Goal: Task Accomplishment & Management: Manage account settings

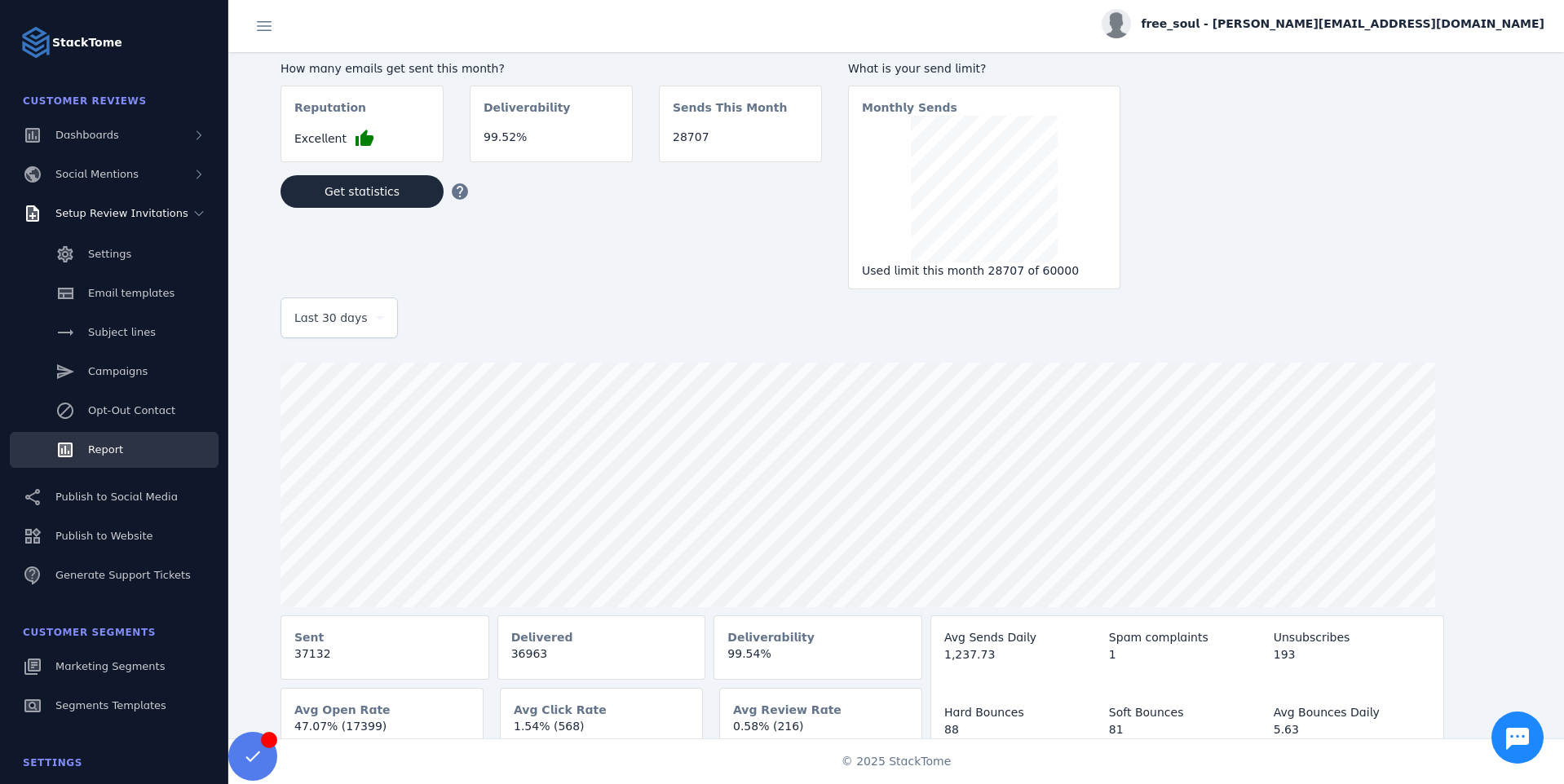
click at [334, 333] on div "Last 30 days" at bounding box center [339, 318] width 89 height 39
click at [458, 348] on div at bounding box center [782, 392] width 1564 height 784
click at [354, 208] on span at bounding box center [362, 191] width 163 height 39
click at [340, 309] on span "Last 30 days" at bounding box center [331, 318] width 74 height 20
click at [504, 354] on div at bounding box center [782, 392] width 1564 height 784
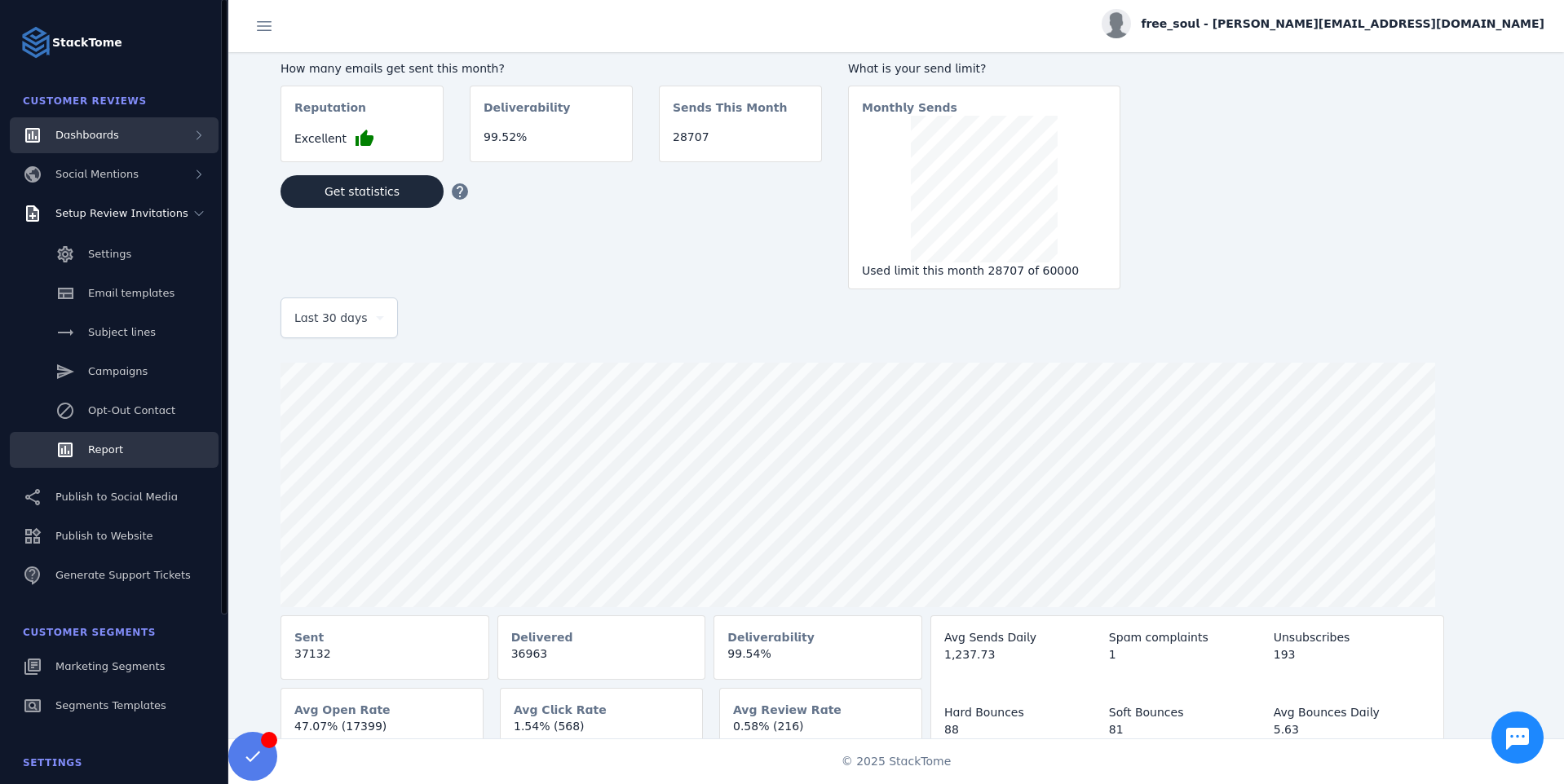
click at [112, 127] on div "Dashboards" at bounding box center [87, 135] width 63 height 16
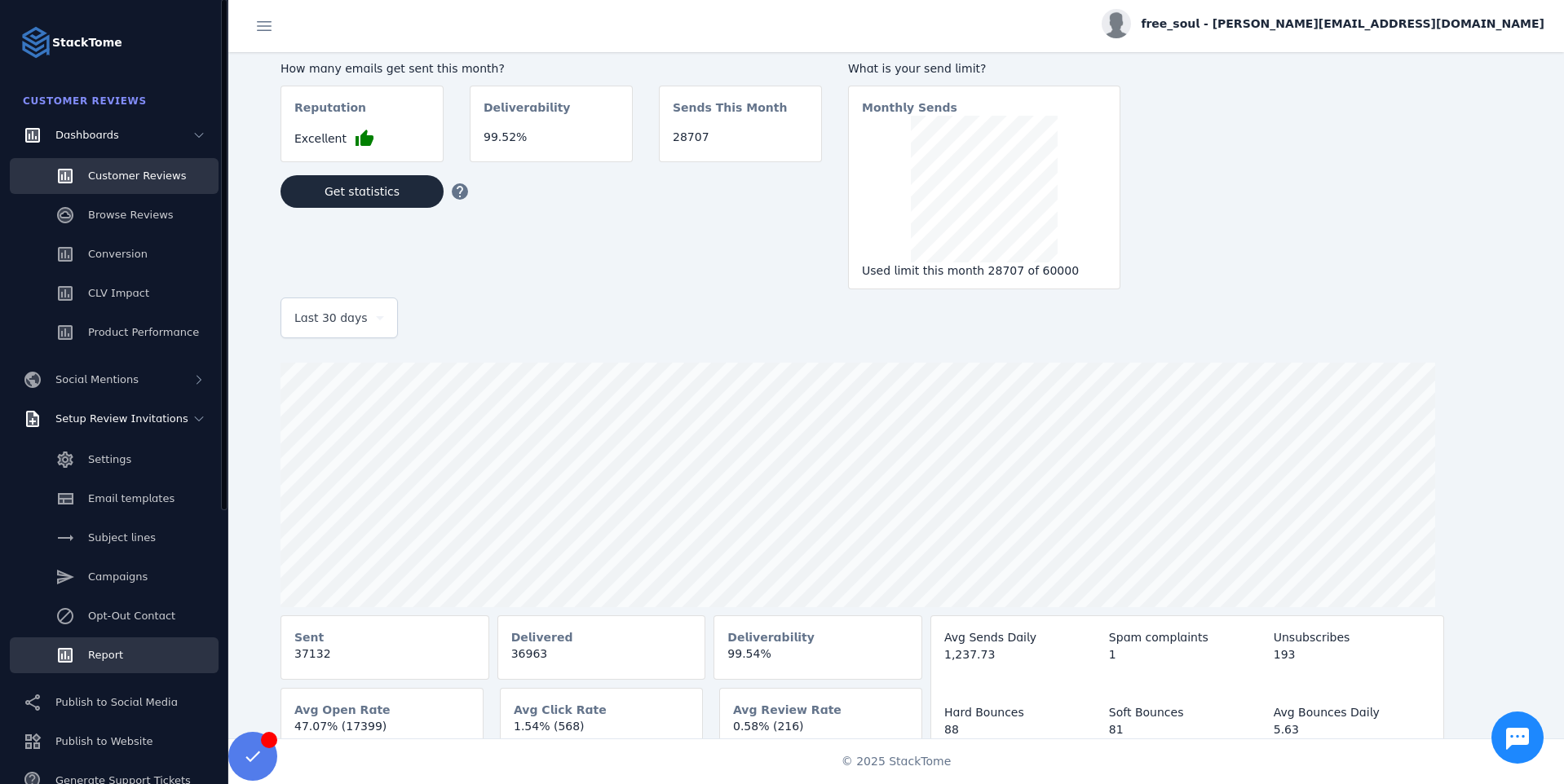
click at [109, 176] on span "Customer Reviews" at bounding box center [136, 175] width 98 height 12
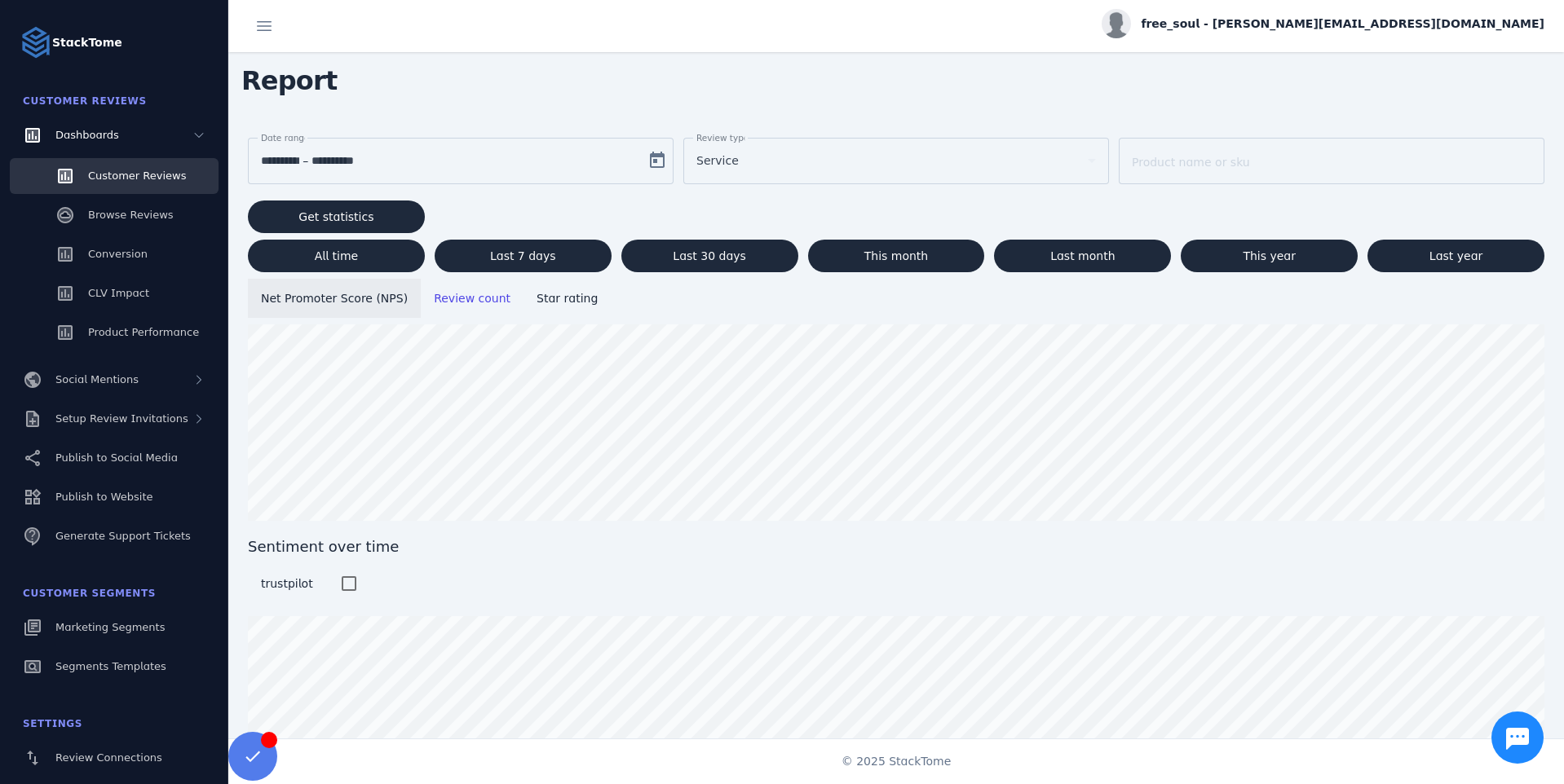
scroll to position [10, 0]
click at [650, 160] on span "Open calendar" at bounding box center [657, 160] width 39 height 39
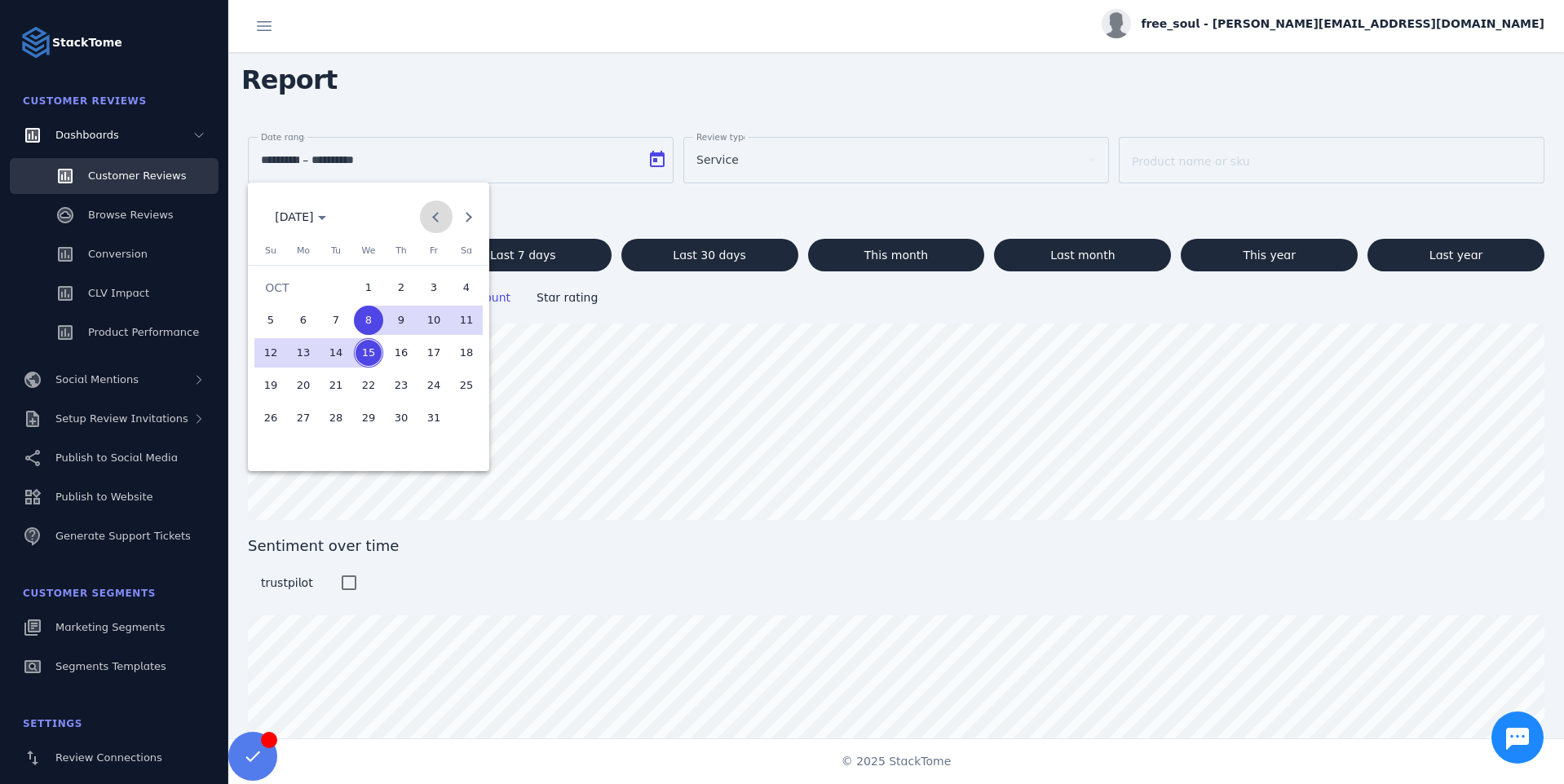
click at [432, 221] on span "Previous month" at bounding box center [437, 217] width 33 height 33
click at [296, 327] on span "1" at bounding box center [303, 320] width 30 height 30
type input "**********"
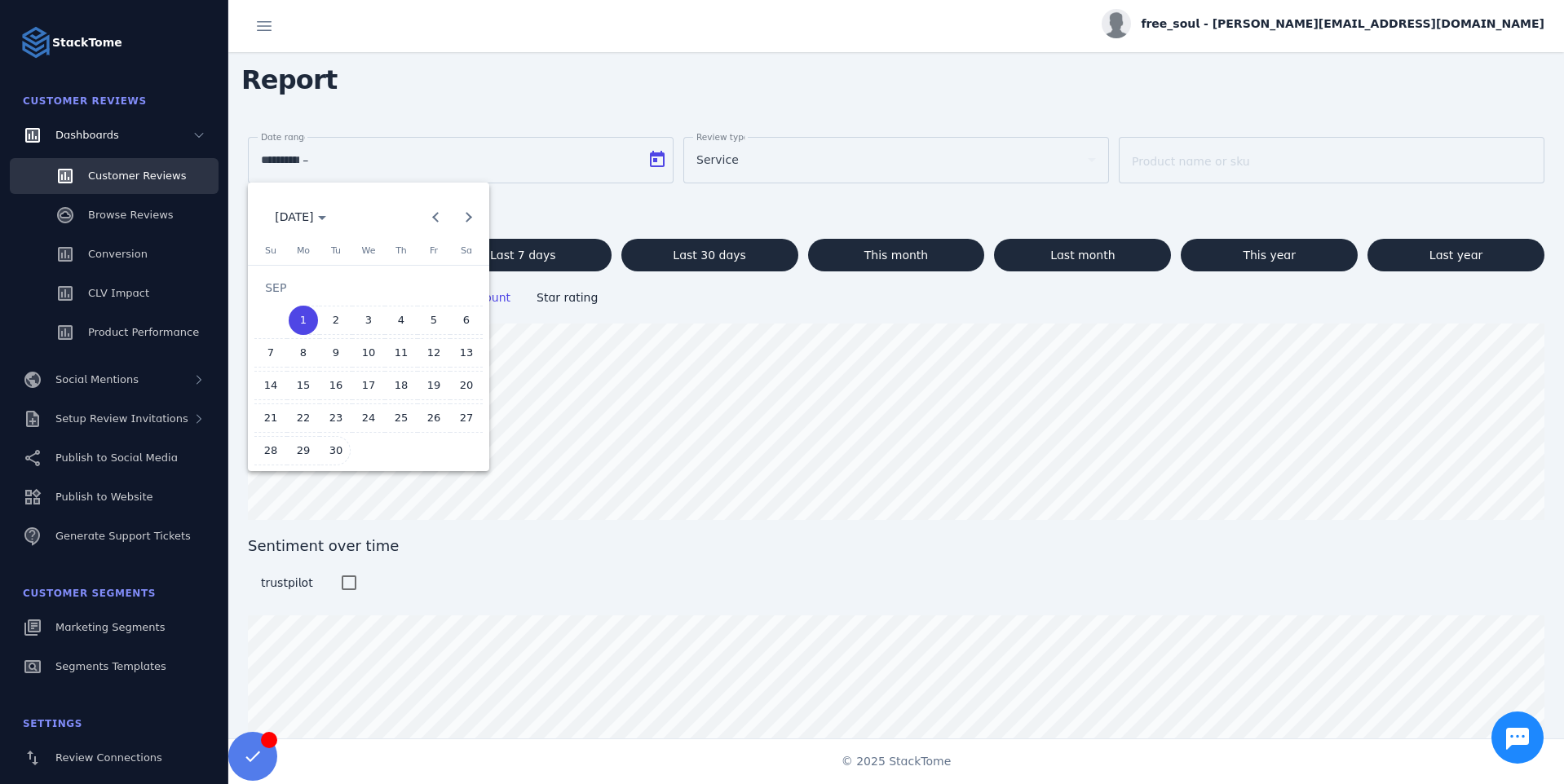
click at [333, 458] on span "30" at bounding box center [336, 451] width 30 height 30
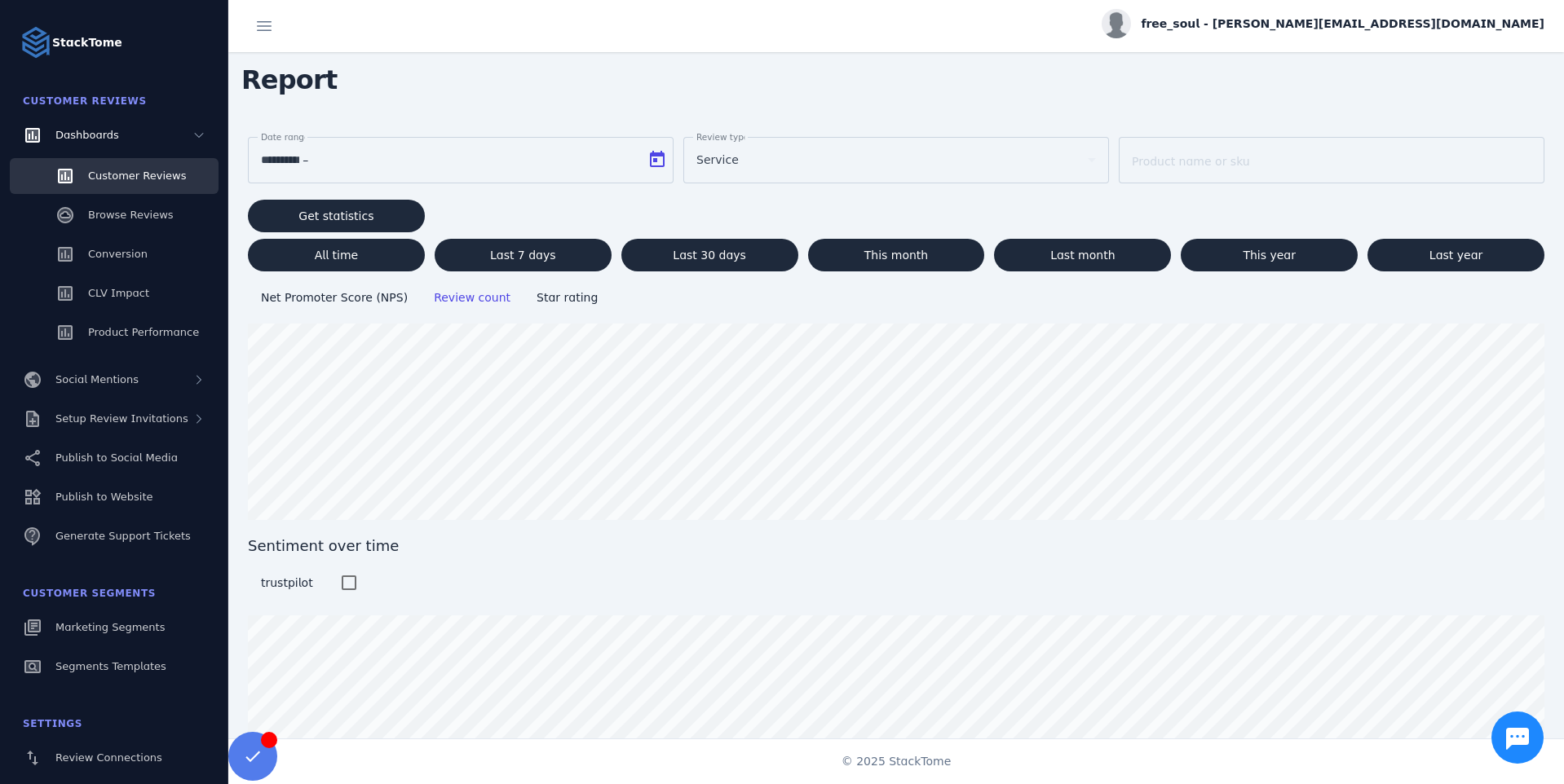
type input "**********"
click at [861, 147] on div "Service" at bounding box center [896, 160] width 399 height 46
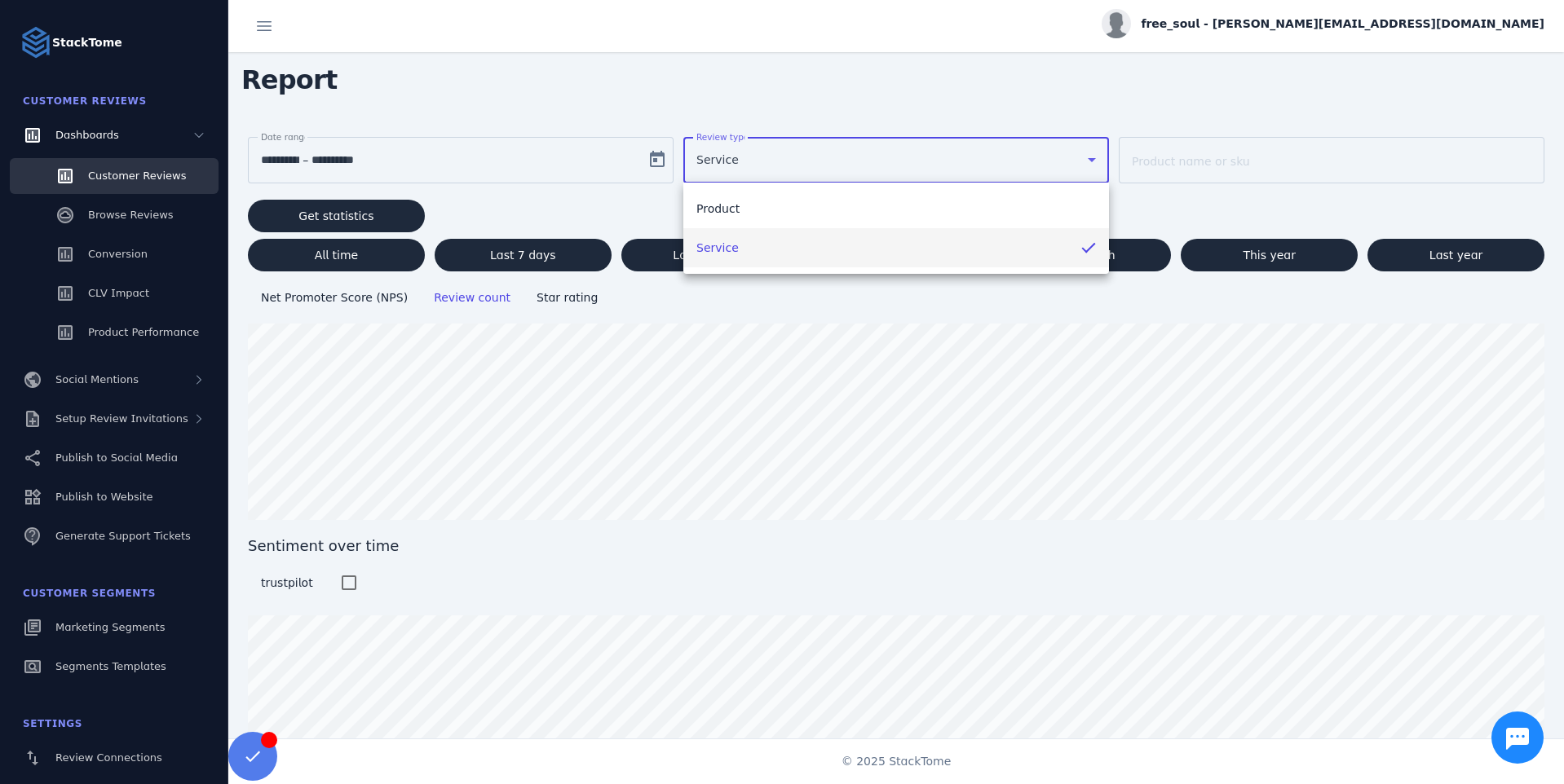
click at [949, 201] on mat-option "Product" at bounding box center [896, 208] width 426 height 39
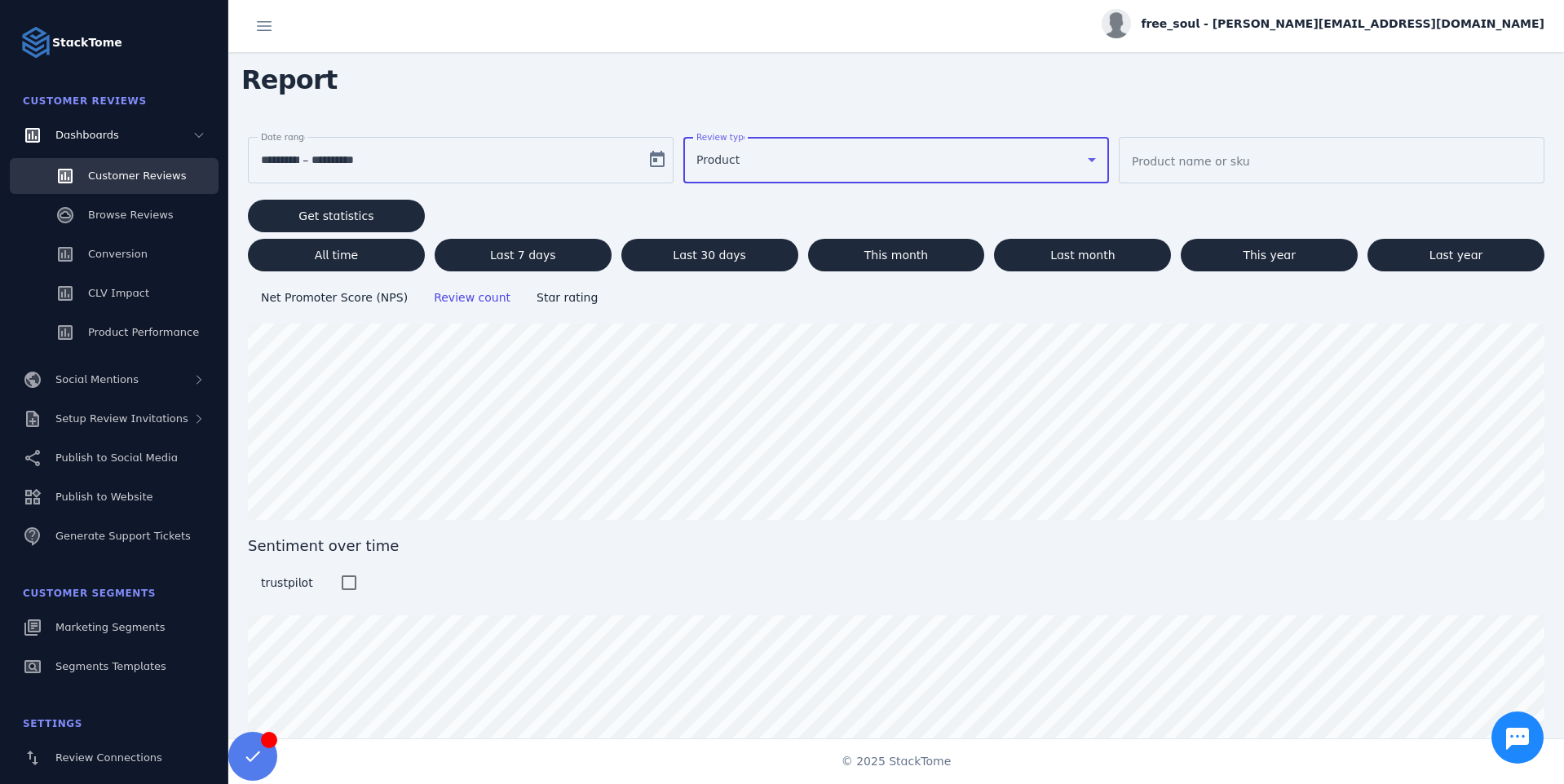
click at [997, 159] on div "Product" at bounding box center [888, 160] width 385 height 20
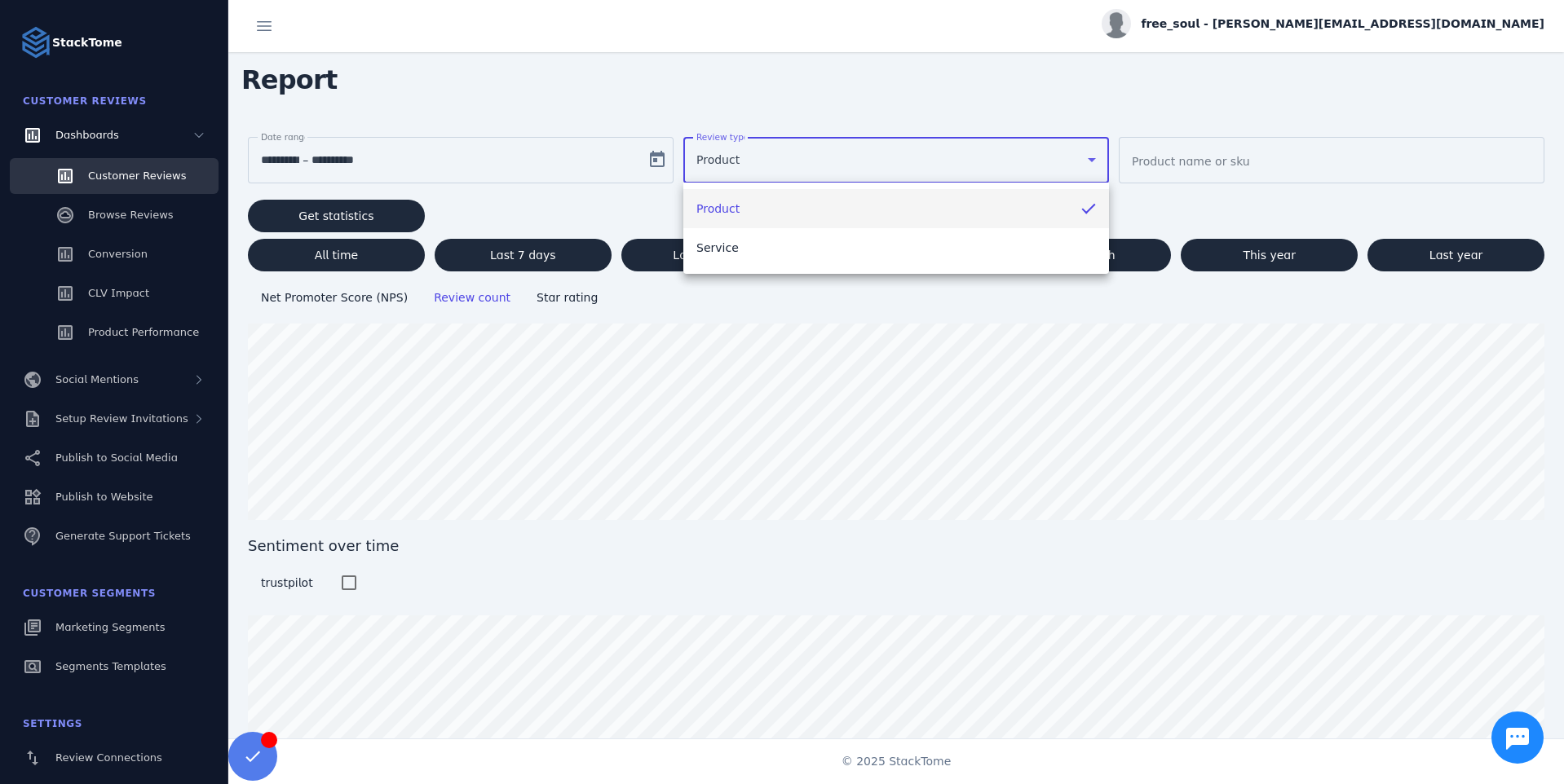
click at [500, 217] on div at bounding box center [782, 392] width 1564 height 784
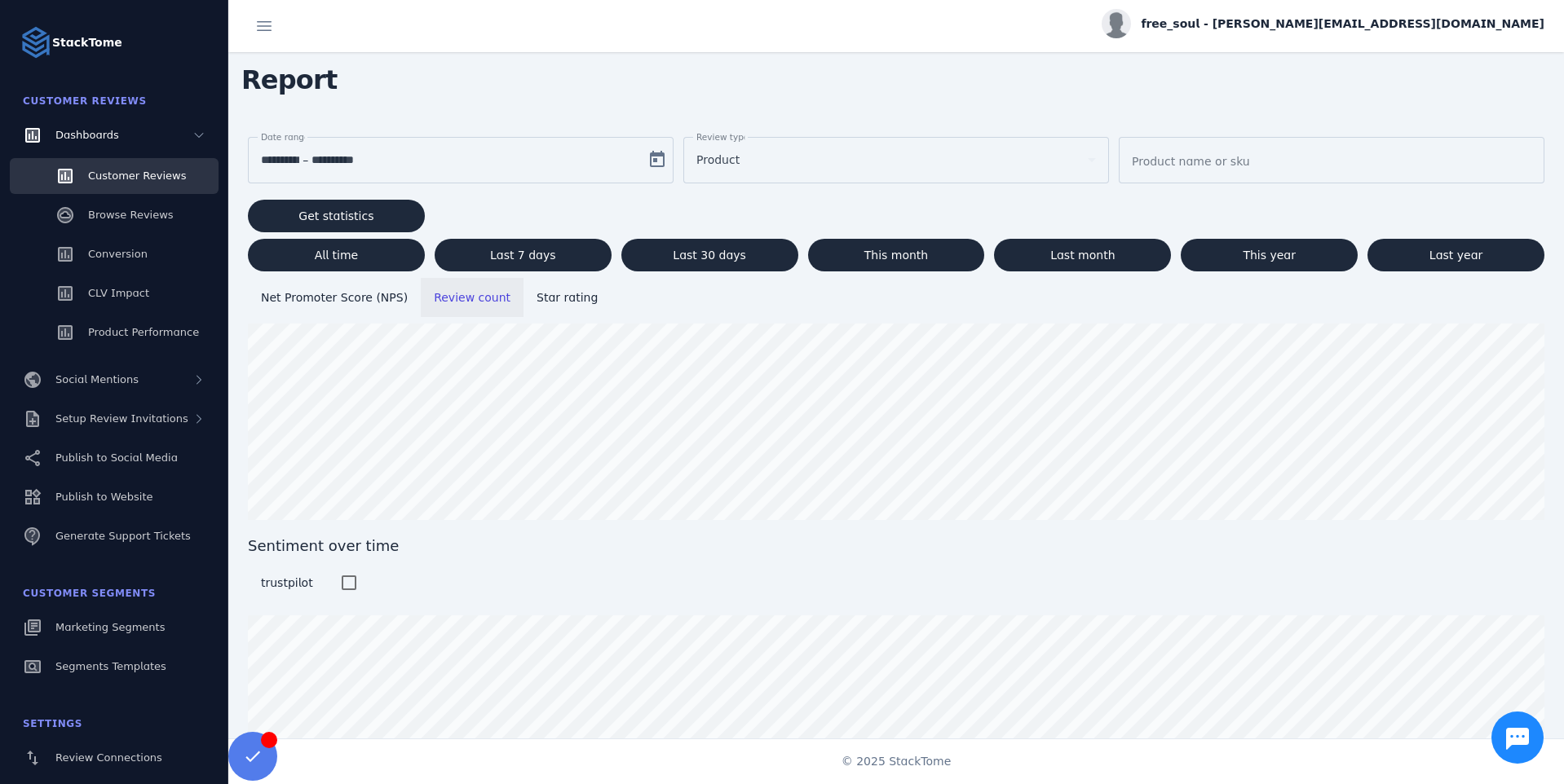
scroll to position [82, 0]
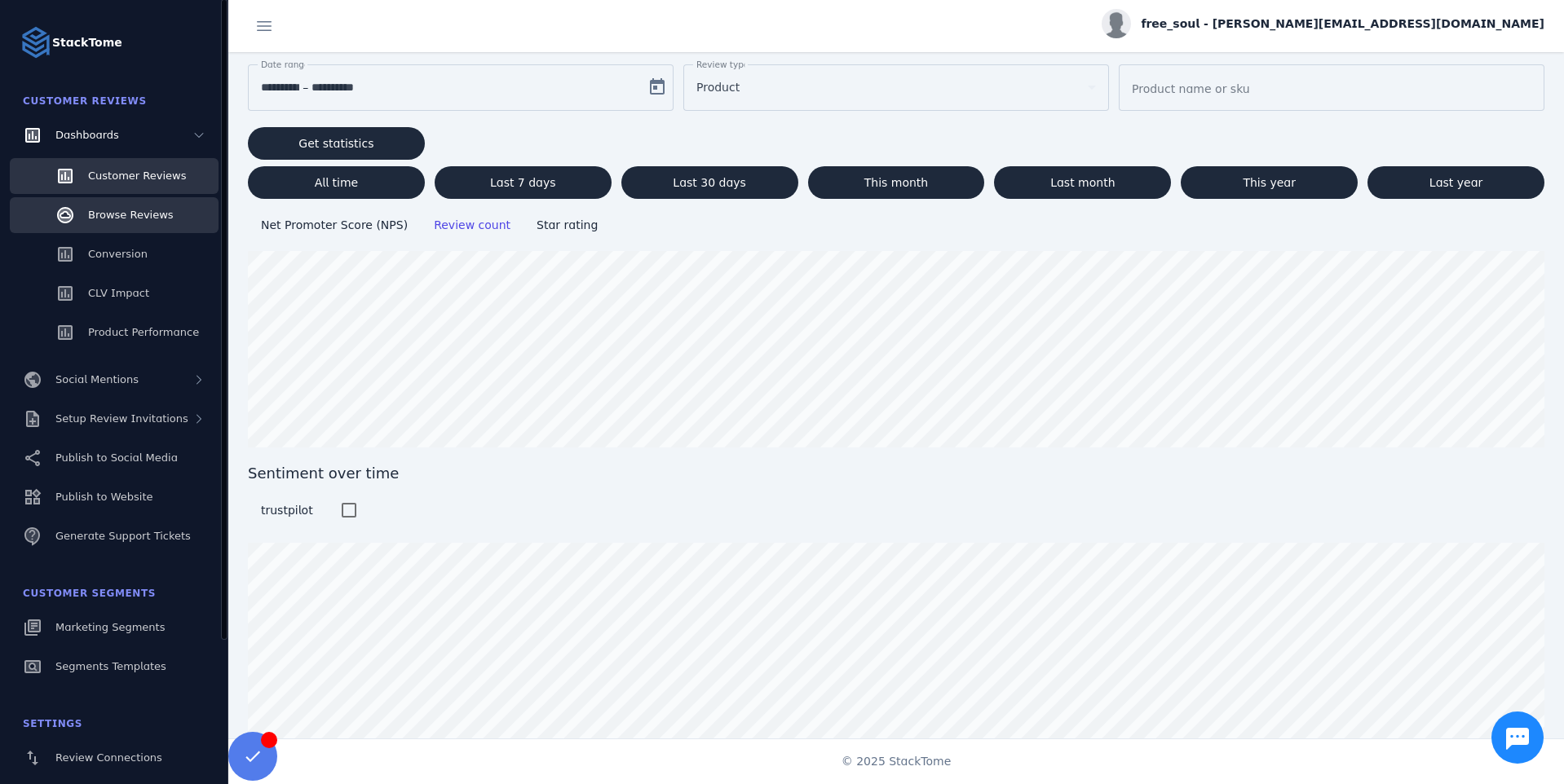
click at [185, 220] on link "Browse Reviews" at bounding box center [114, 214] width 208 height 36
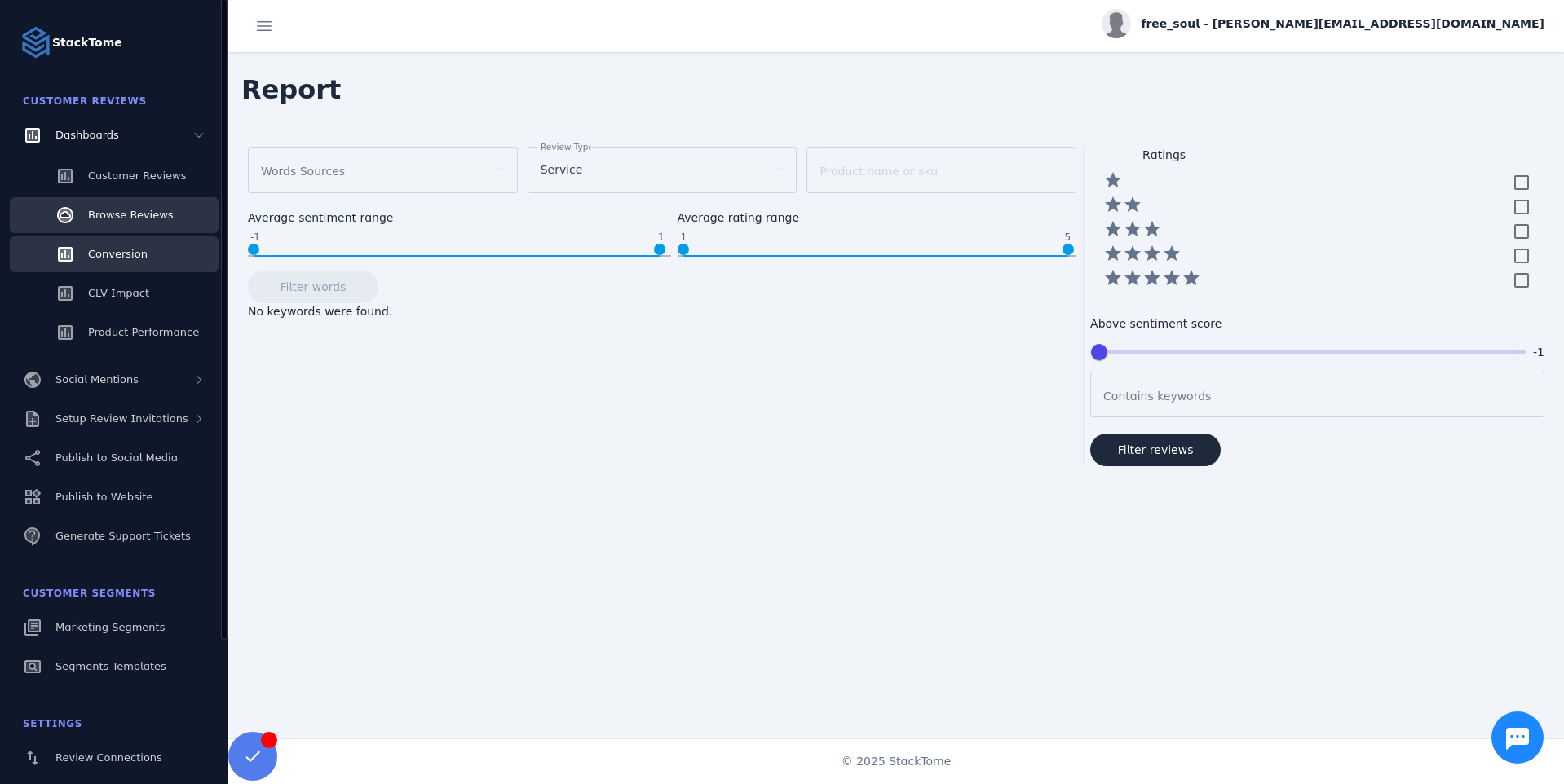
click at [142, 253] on span "Conversion" at bounding box center [117, 254] width 60 height 12
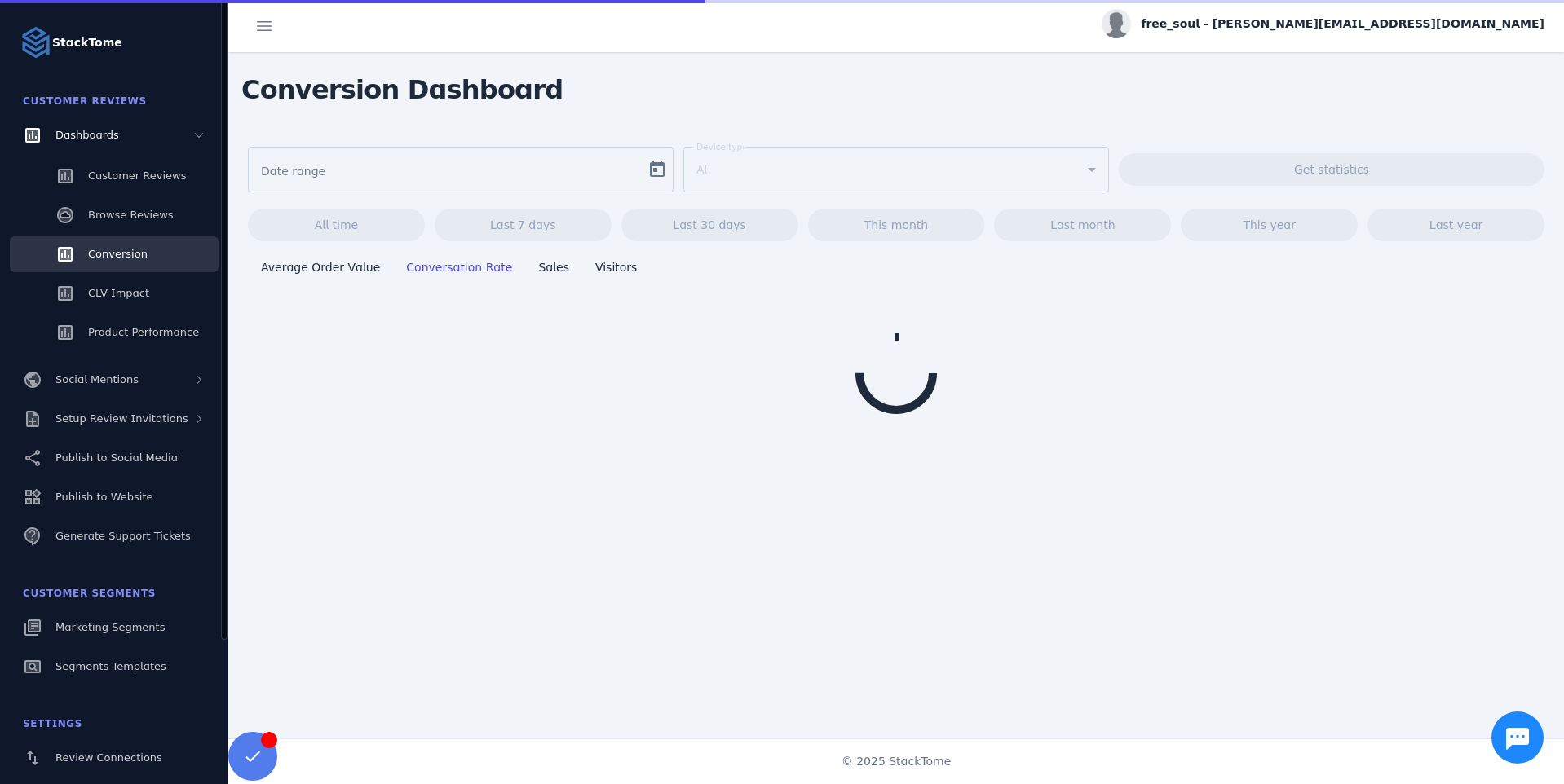
type input "**********"
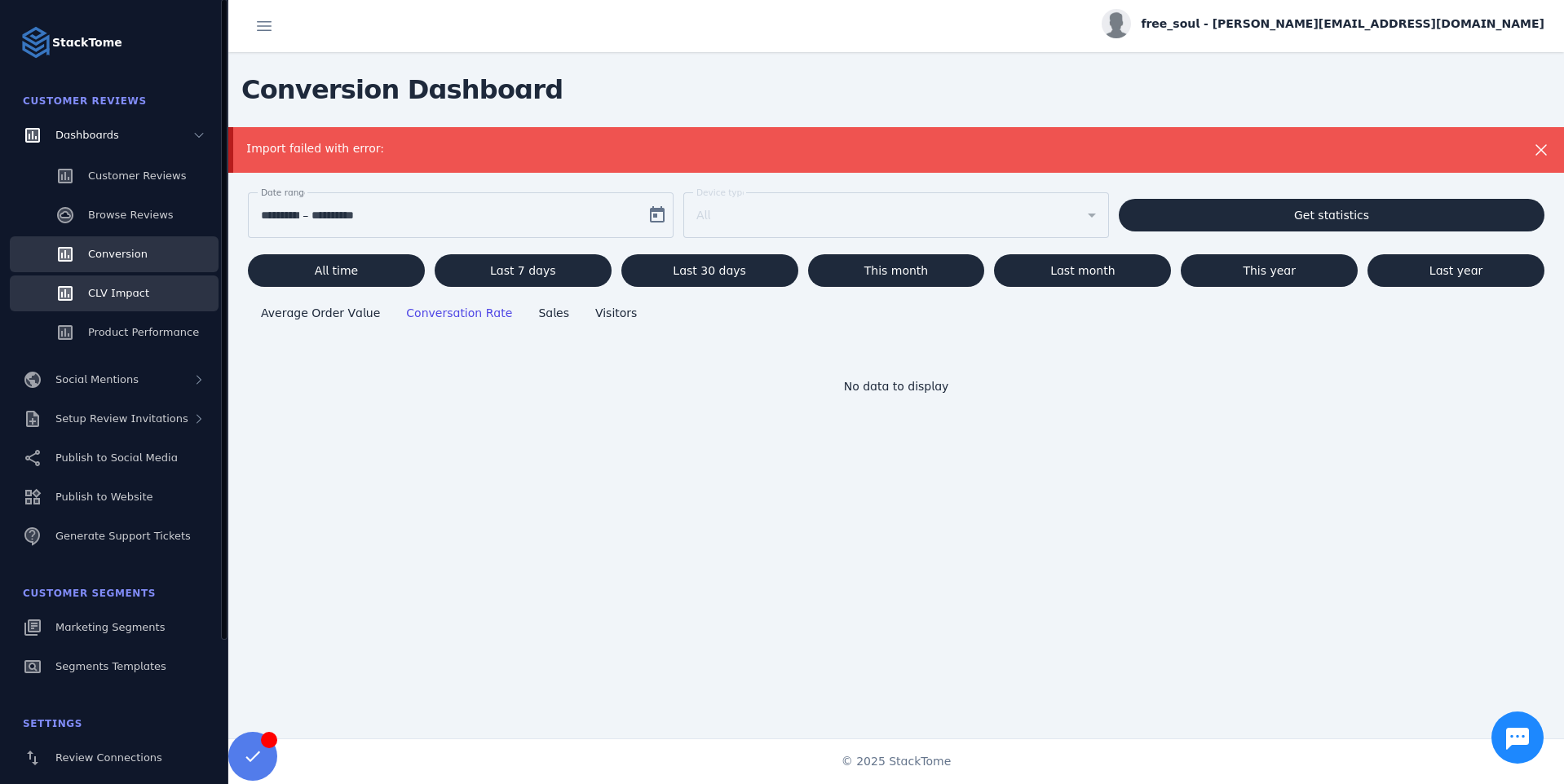
click at [188, 286] on link "CLV Impact" at bounding box center [114, 293] width 208 height 36
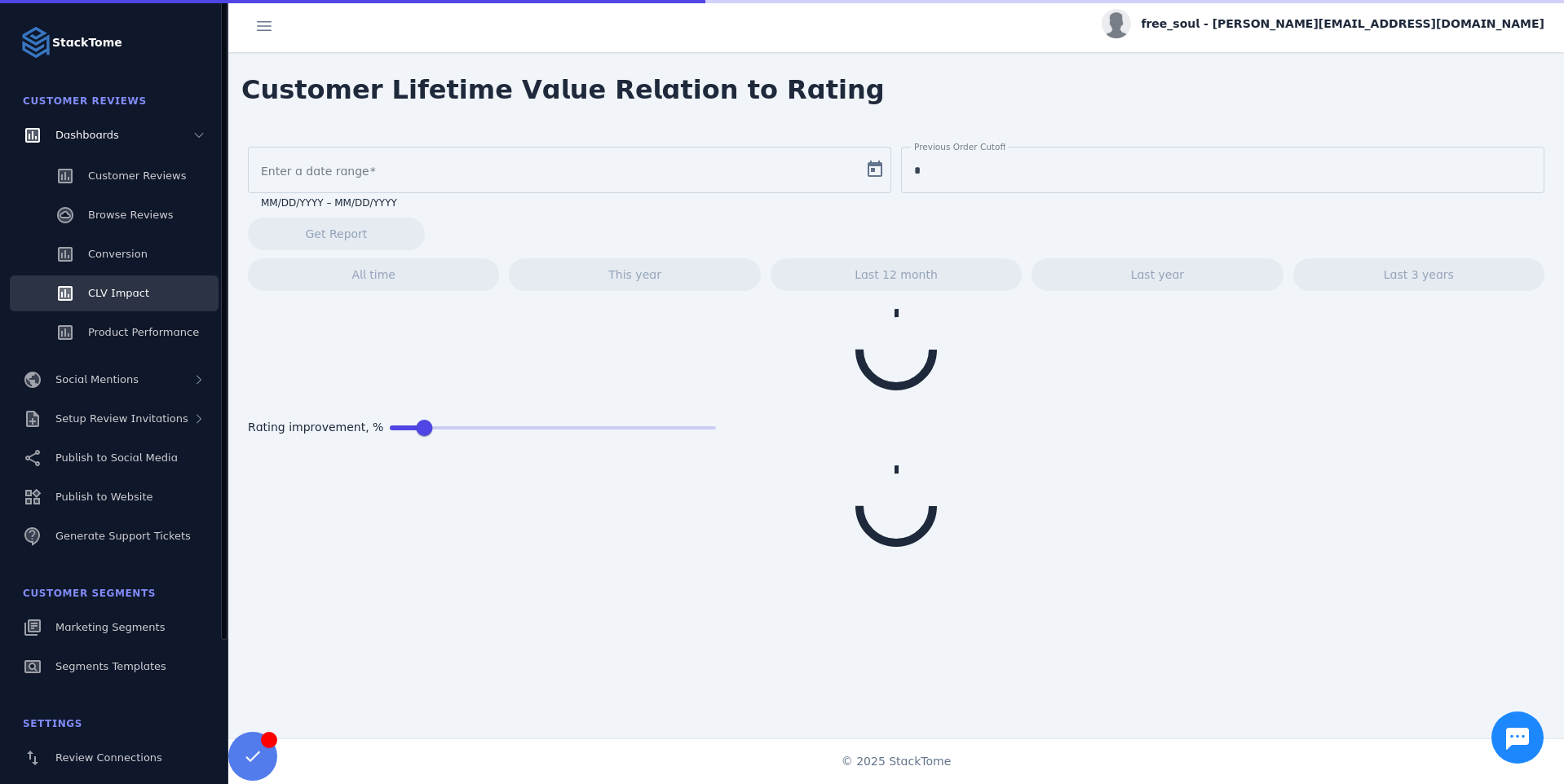
type input "**********"
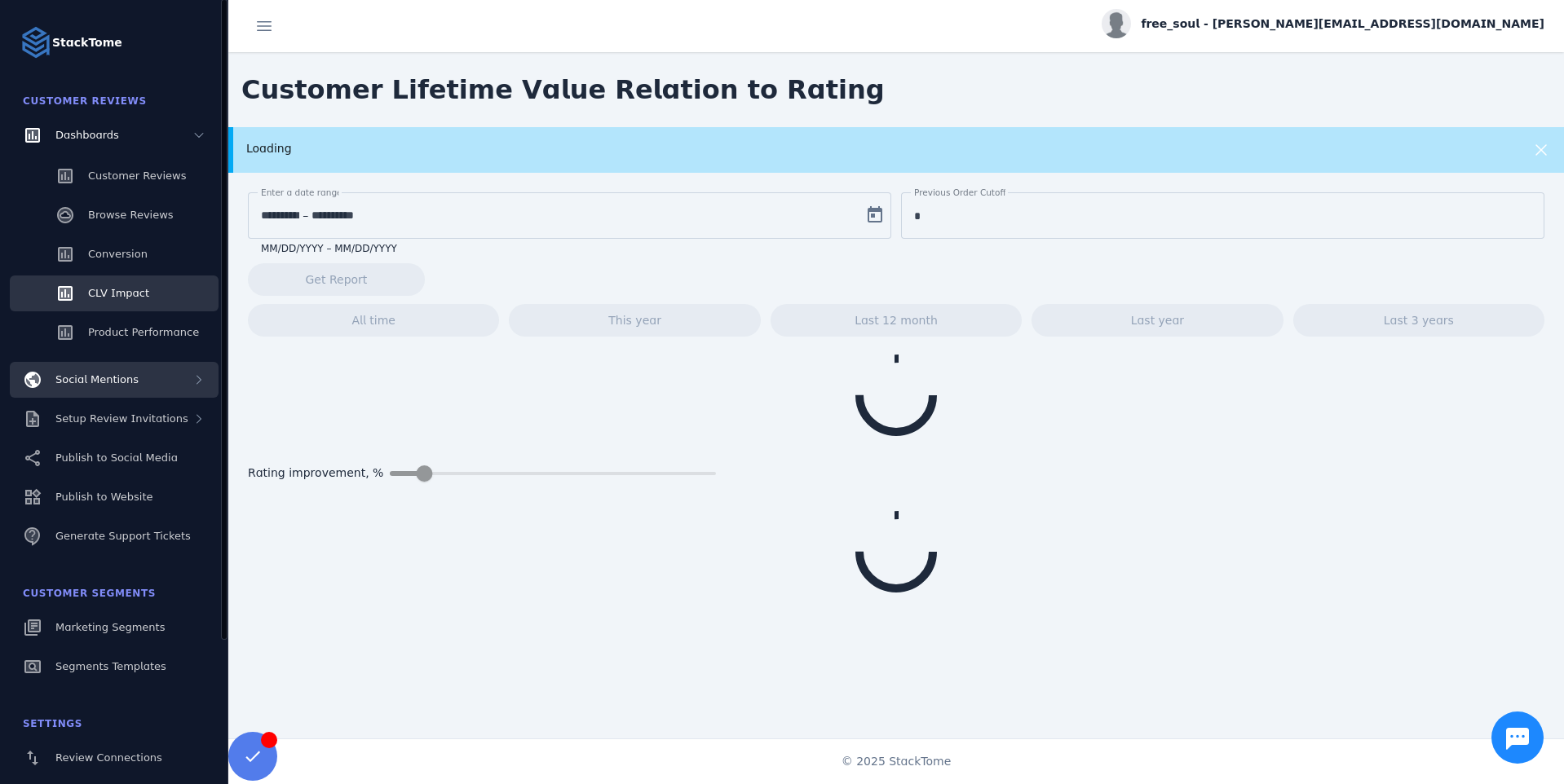
click at [100, 392] on div "Social Mentions" at bounding box center [114, 379] width 208 height 36
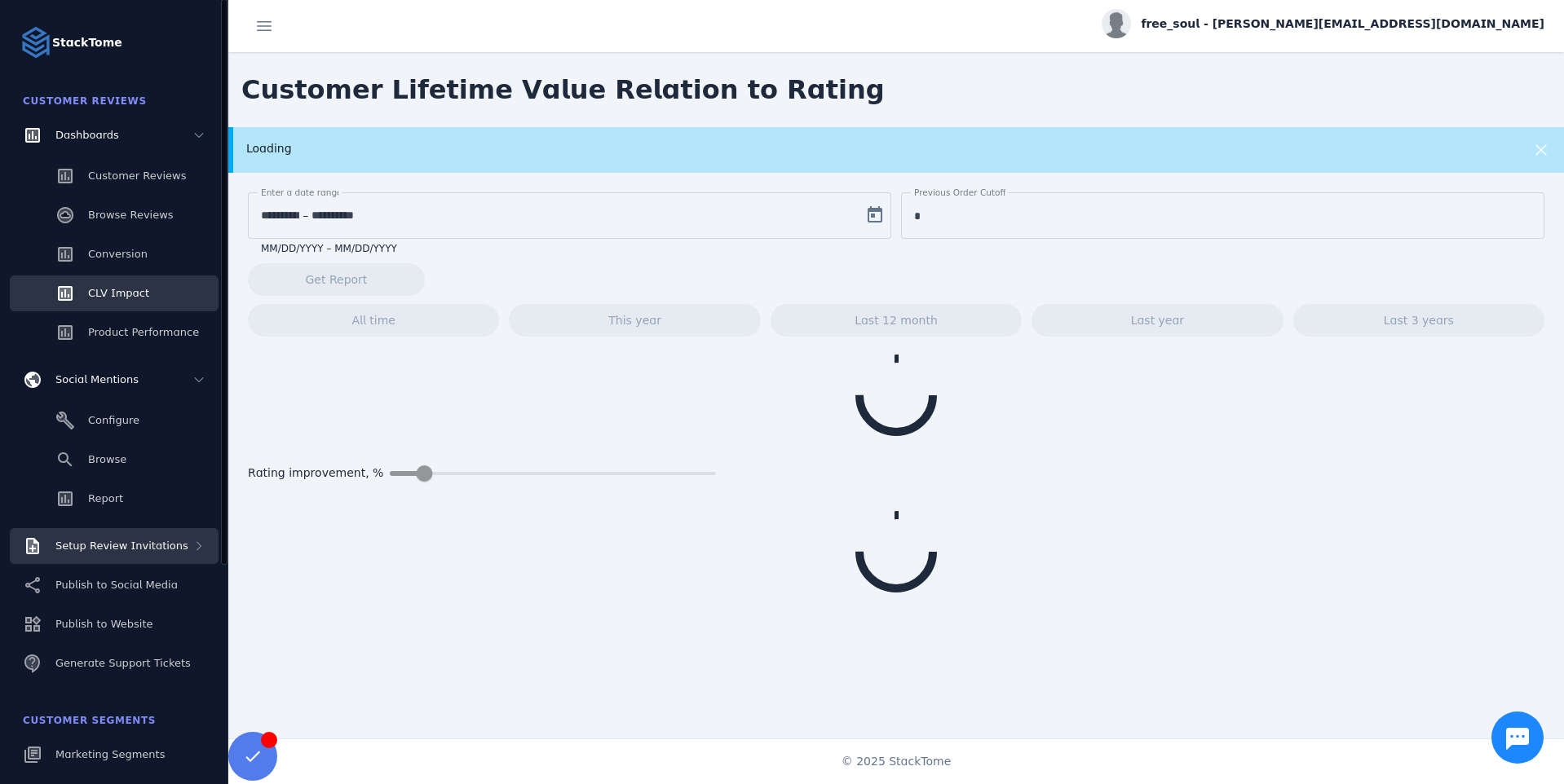
click at [82, 538] on div "Setup Review Invitations" at bounding box center [122, 546] width 133 height 16
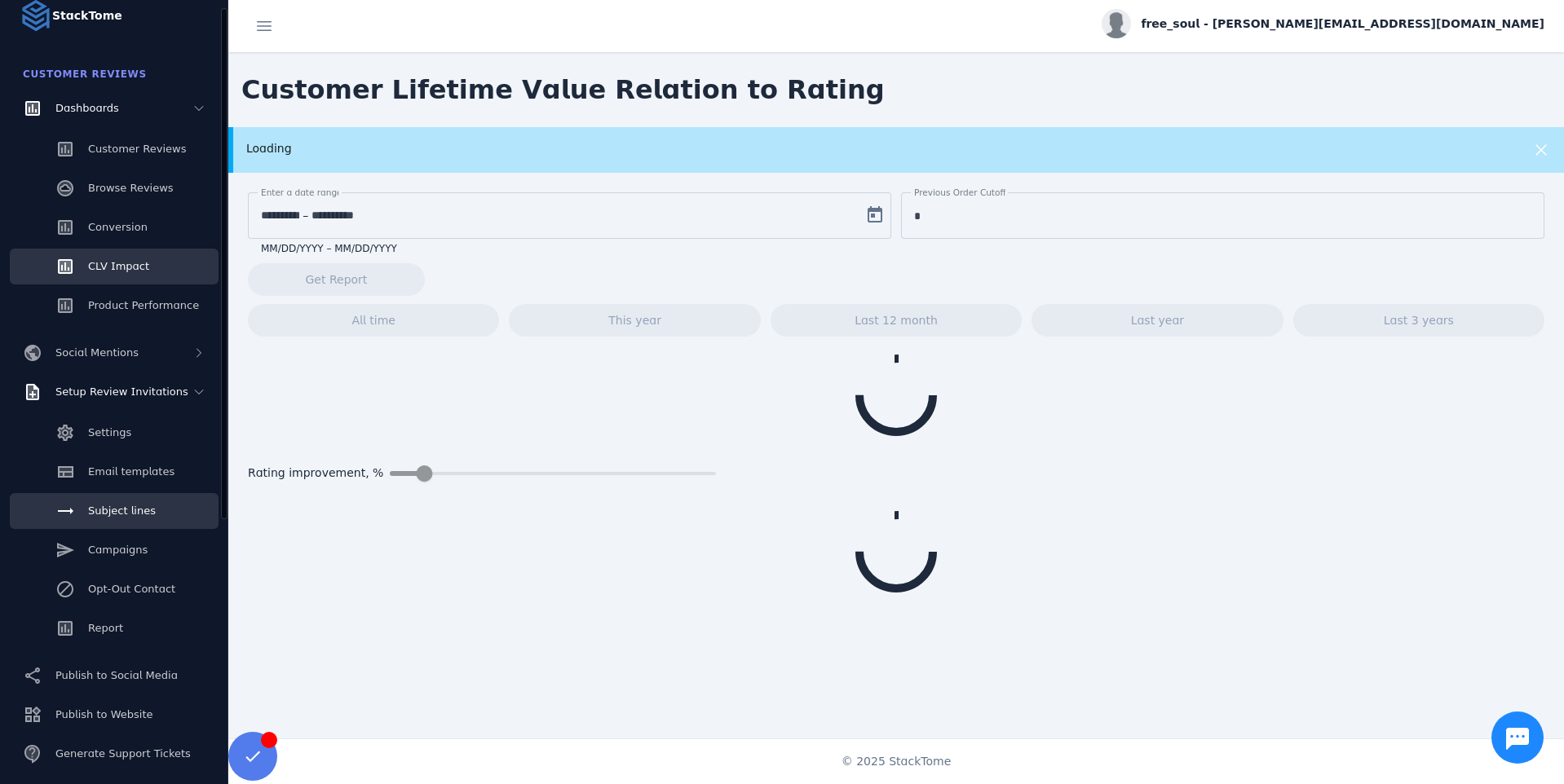
scroll to position [31, 0]
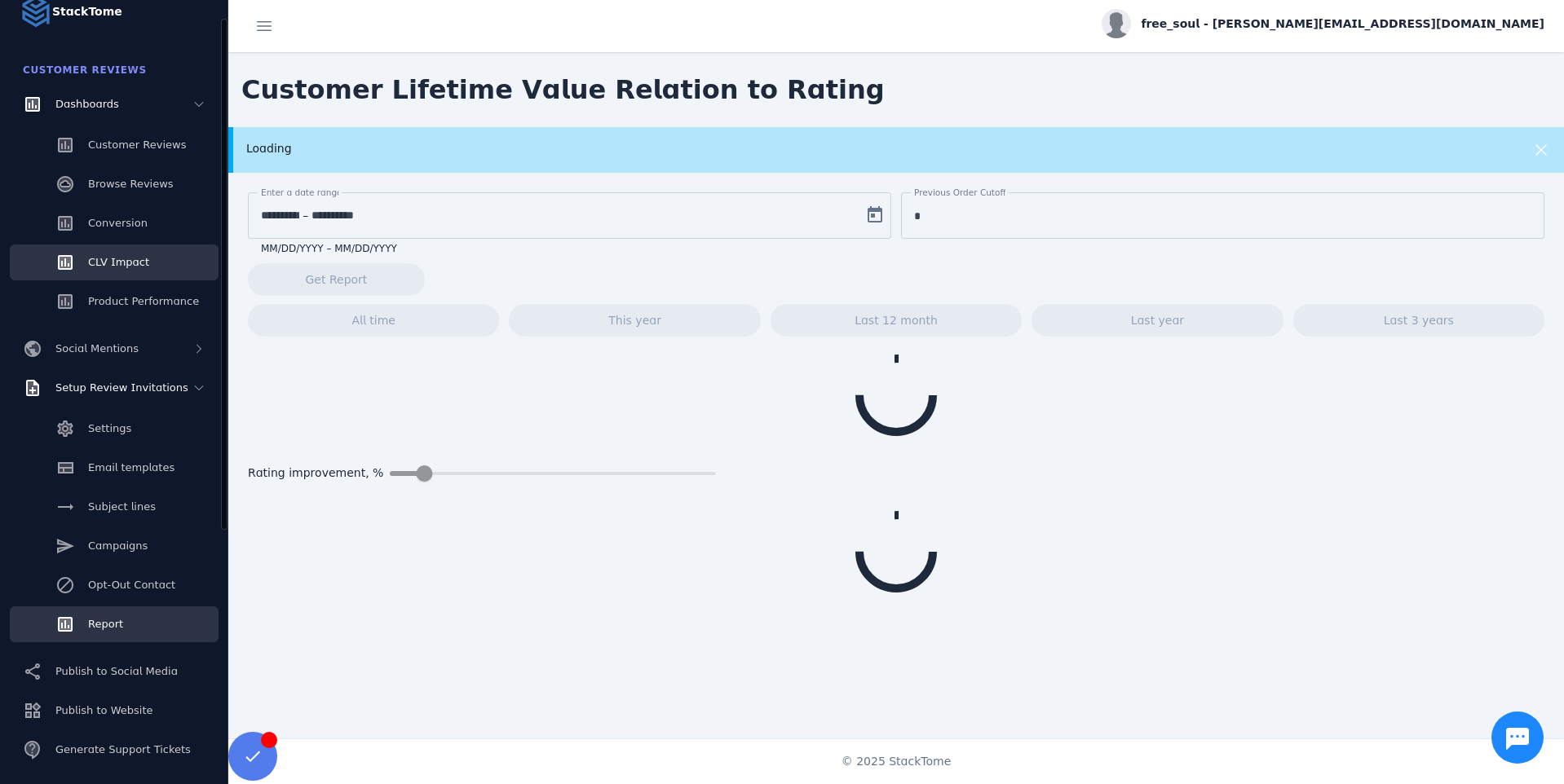
click at [93, 628] on span "Report" at bounding box center [105, 624] width 35 height 12
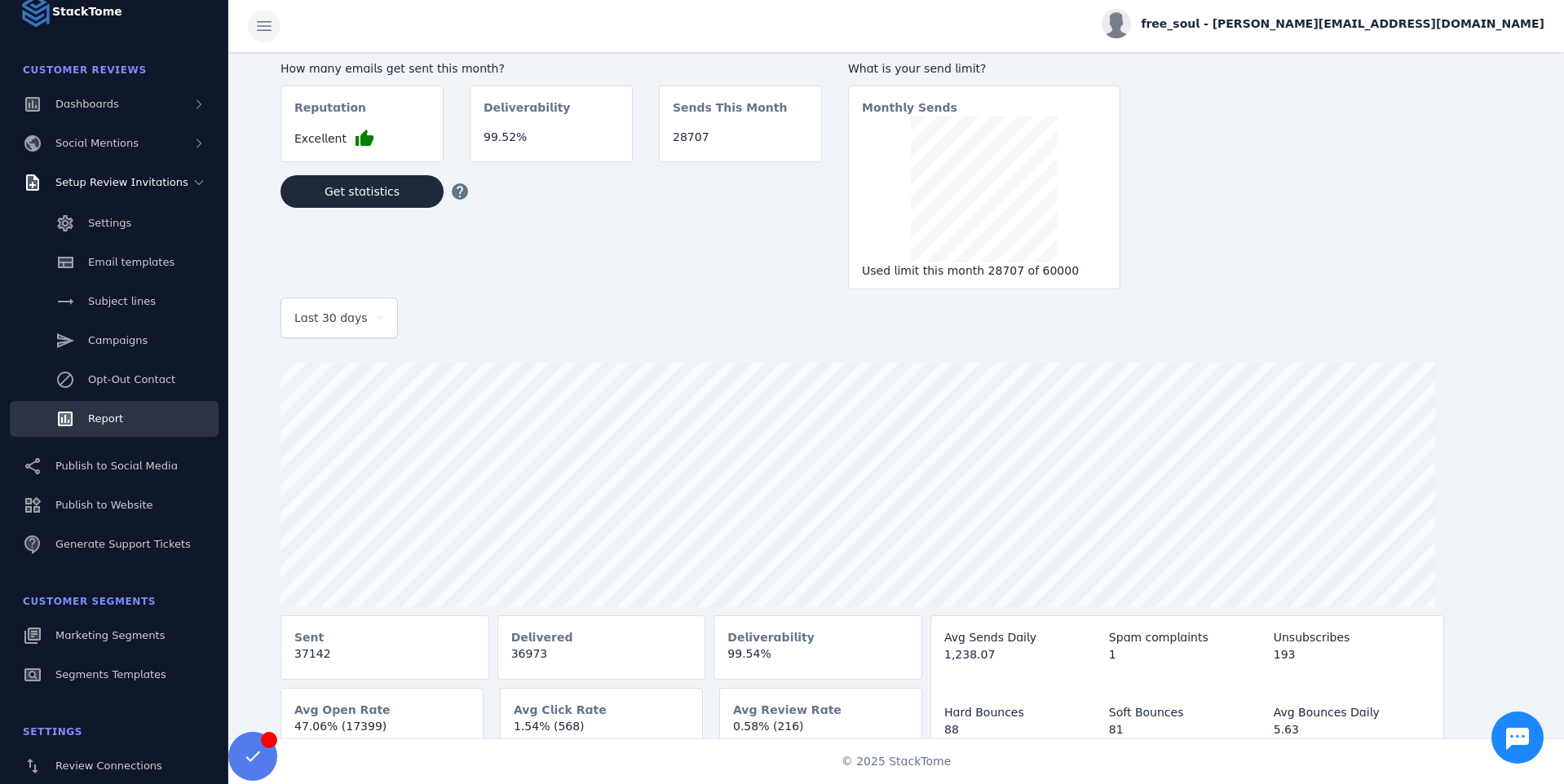
click at [260, 32] on span at bounding box center [264, 26] width 39 height 39
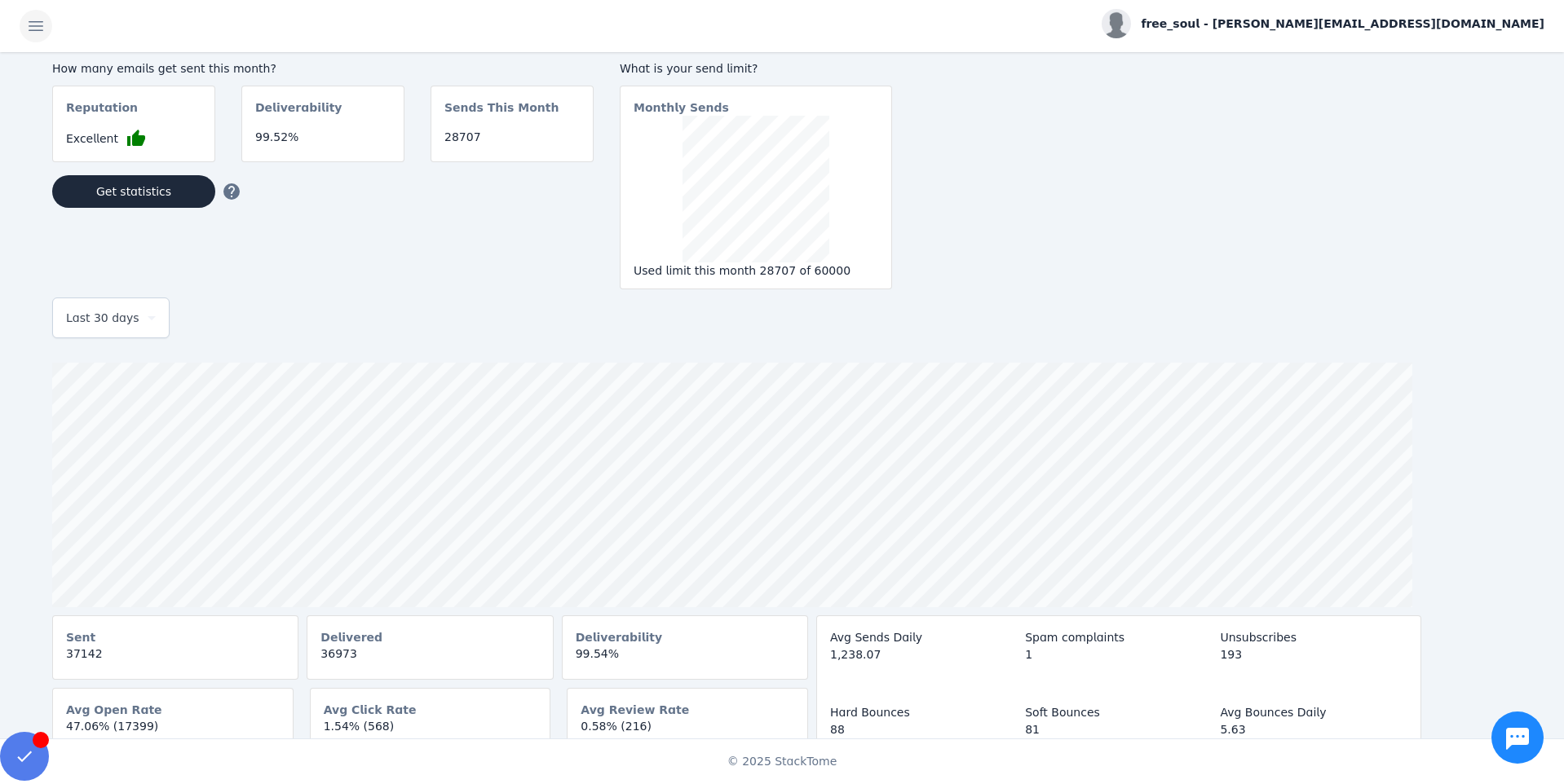
click at [34, 22] on span at bounding box center [36, 26] width 39 height 39
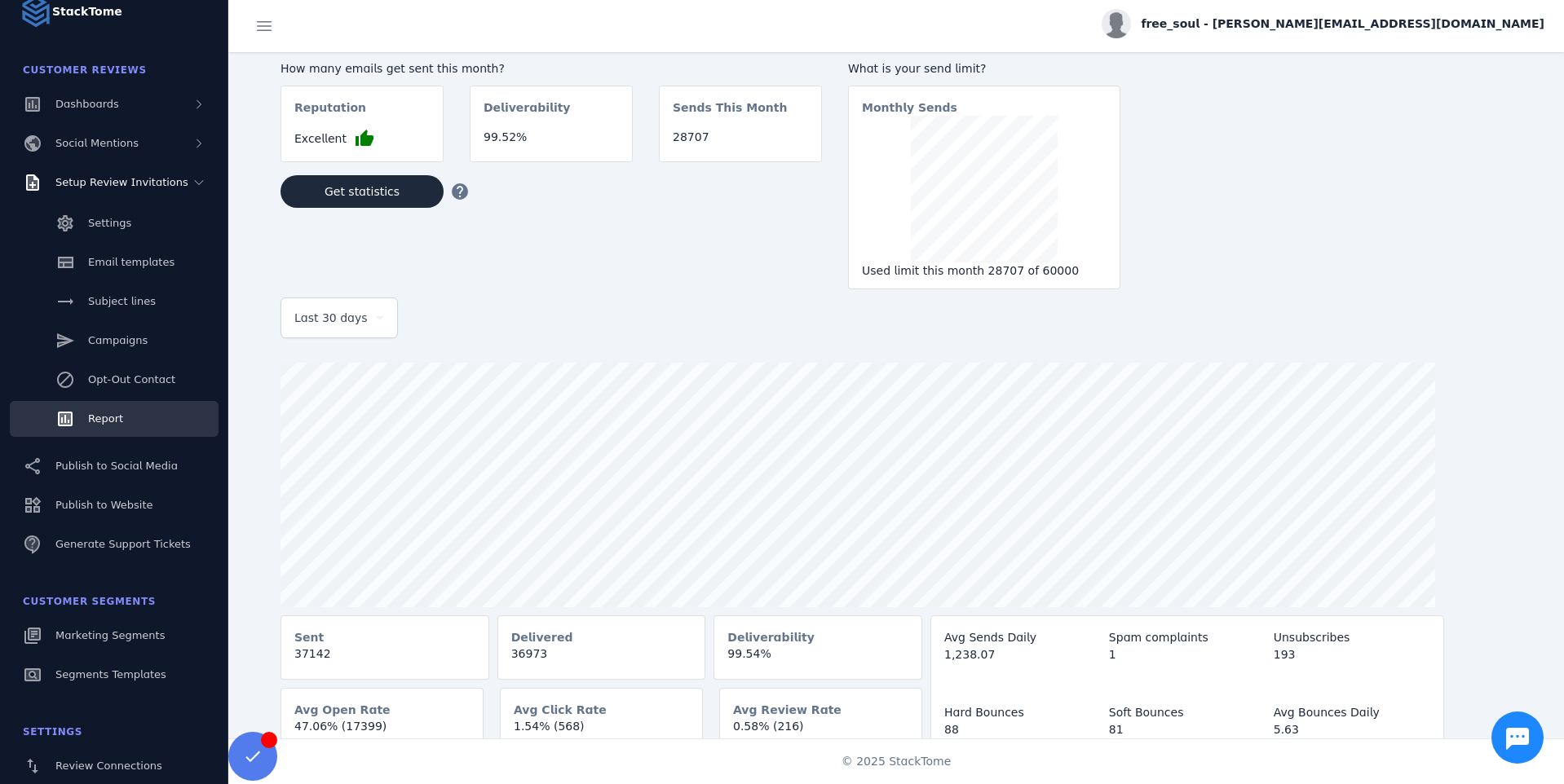
click at [347, 329] on div "Last 30 days" at bounding box center [339, 318] width 89 height 39
click at [520, 306] on div at bounding box center [782, 392] width 1564 height 784
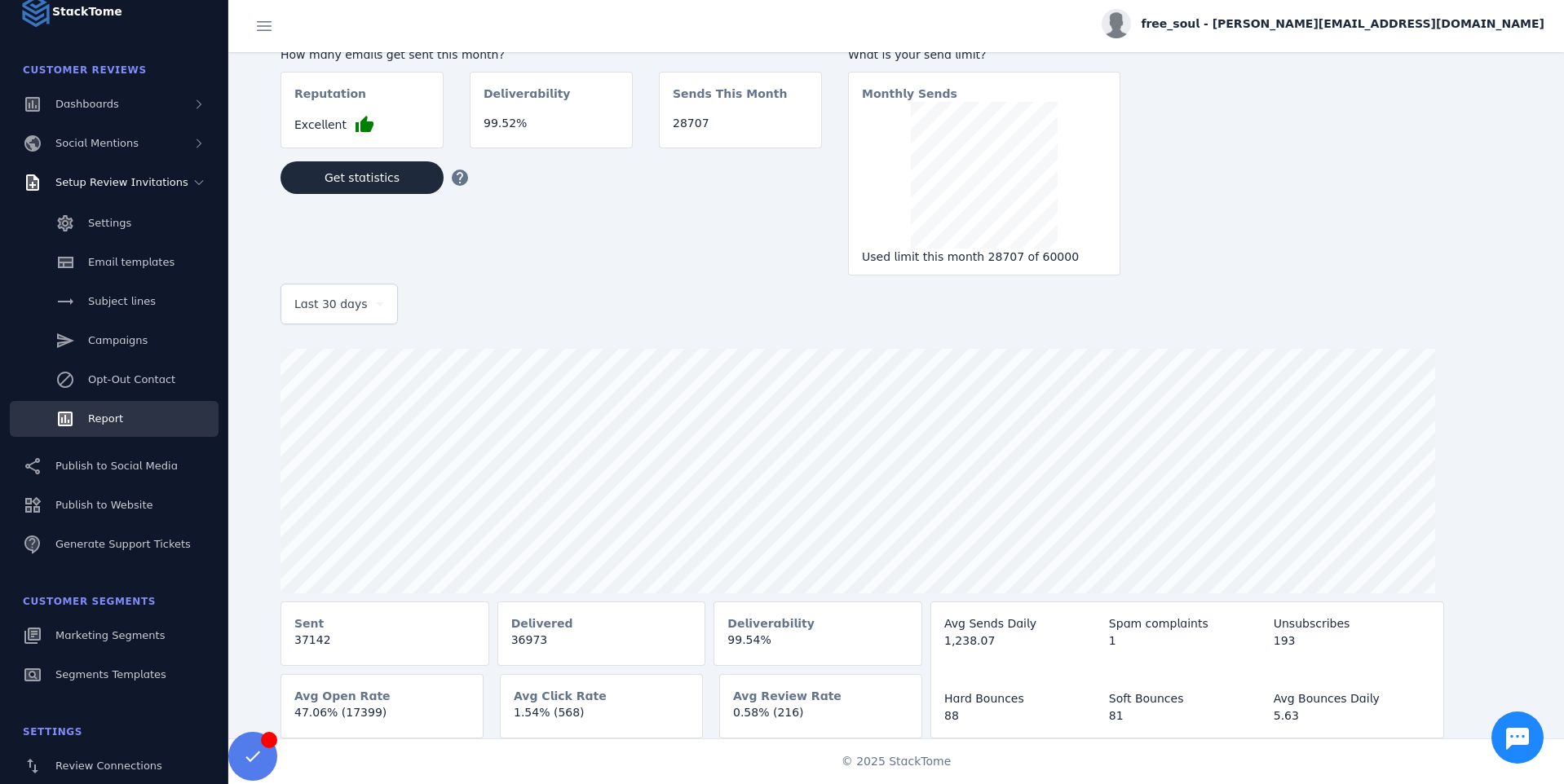
click at [372, 302] on icon at bounding box center [379, 304] width 20 height 20
click at [515, 326] on div at bounding box center [782, 392] width 1564 height 784
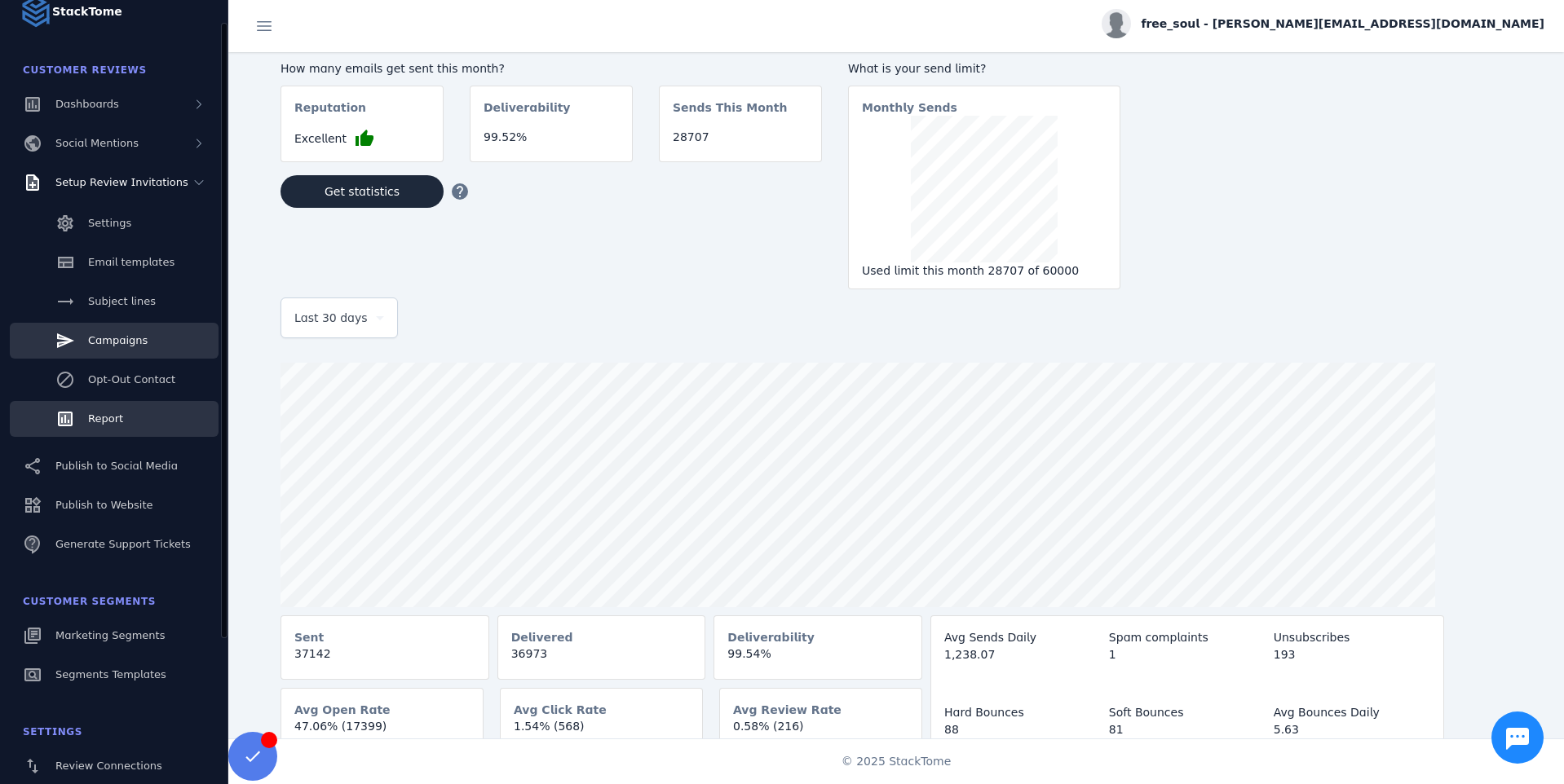
click at [107, 326] on link "Campaigns" at bounding box center [114, 340] width 208 height 36
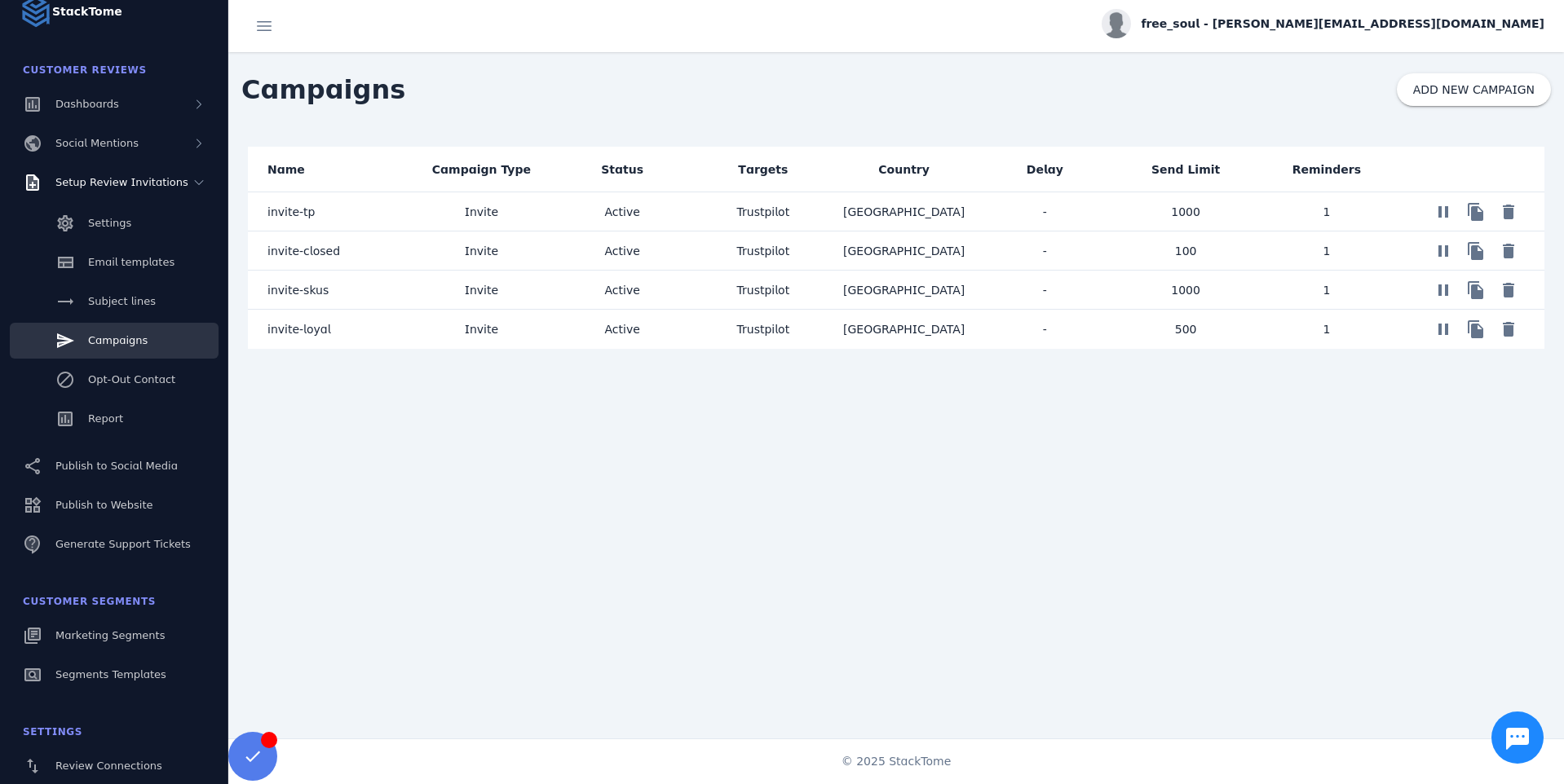
click at [313, 220] on mat-cell "invite-tp" at bounding box center [329, 212] width 163 height 39
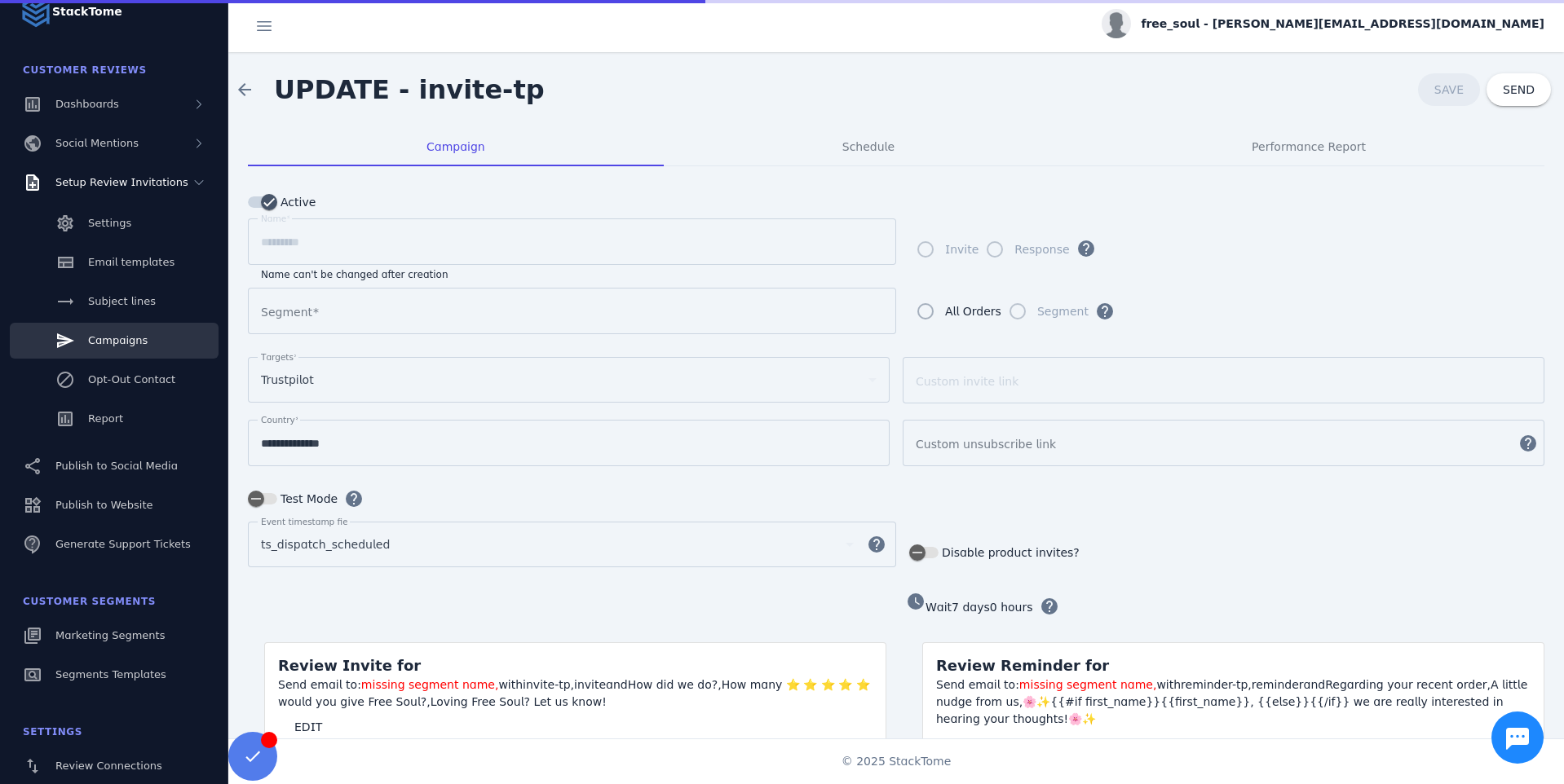
type input "**********"
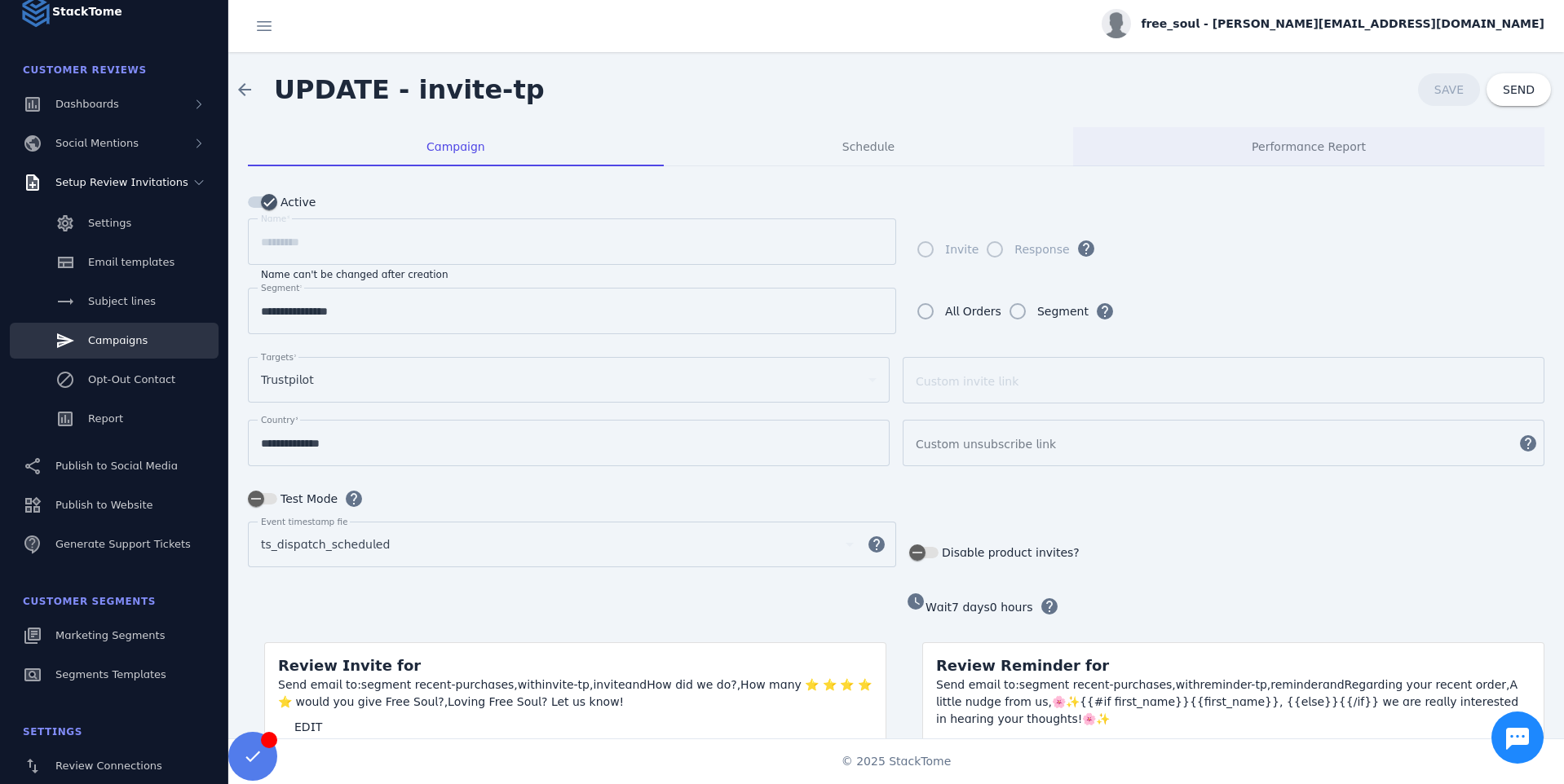
click at [1293, 152] on span "Performance Report" at bounding box center [1308, 146] width 114 height 11
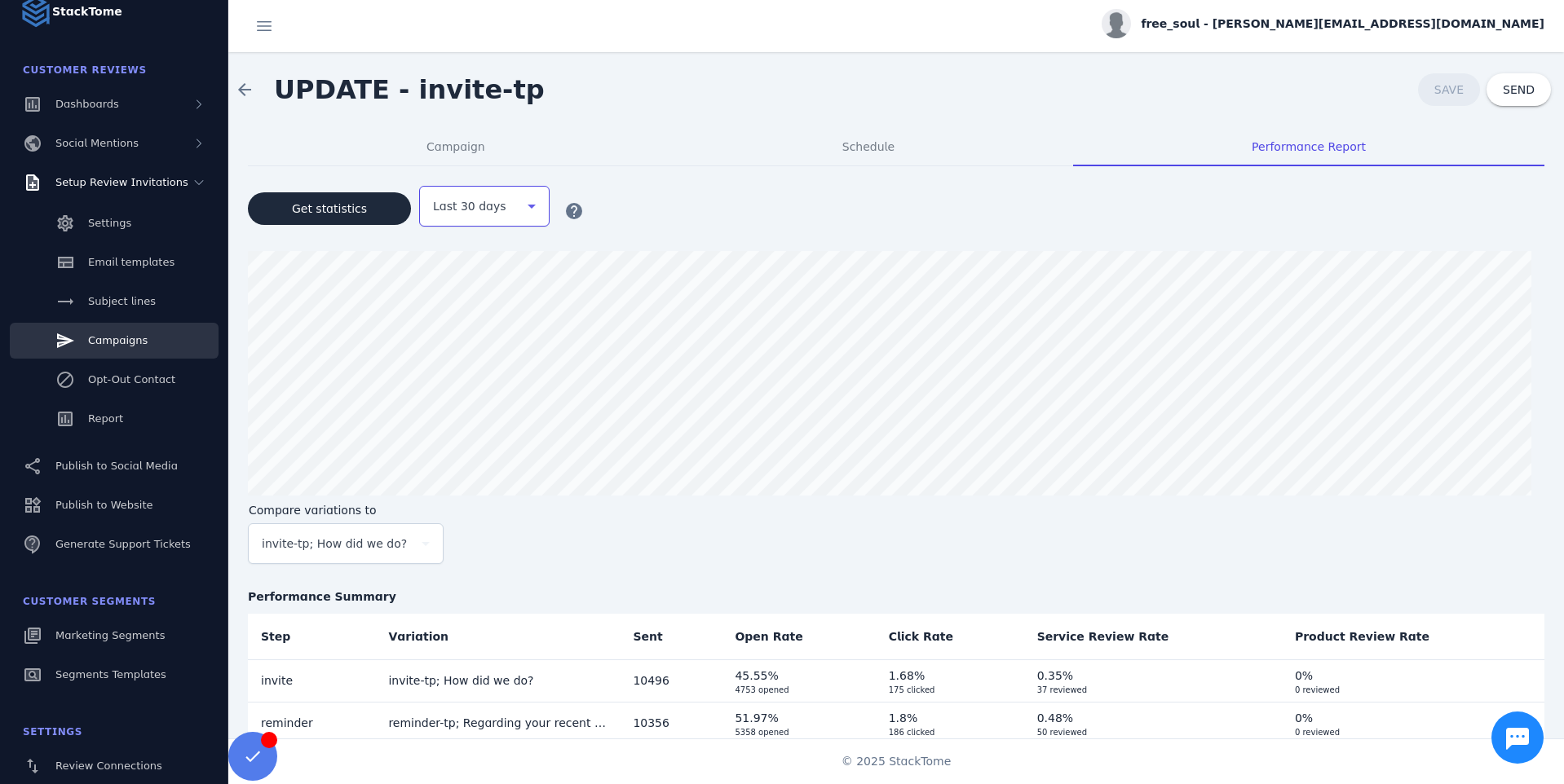
click at [482, 210] on span "Last 30 days" at bounding box center [470, 206] width 74 height 20
click at [676, 249] on div at bounding box center [782, 392] width 1564 height 784
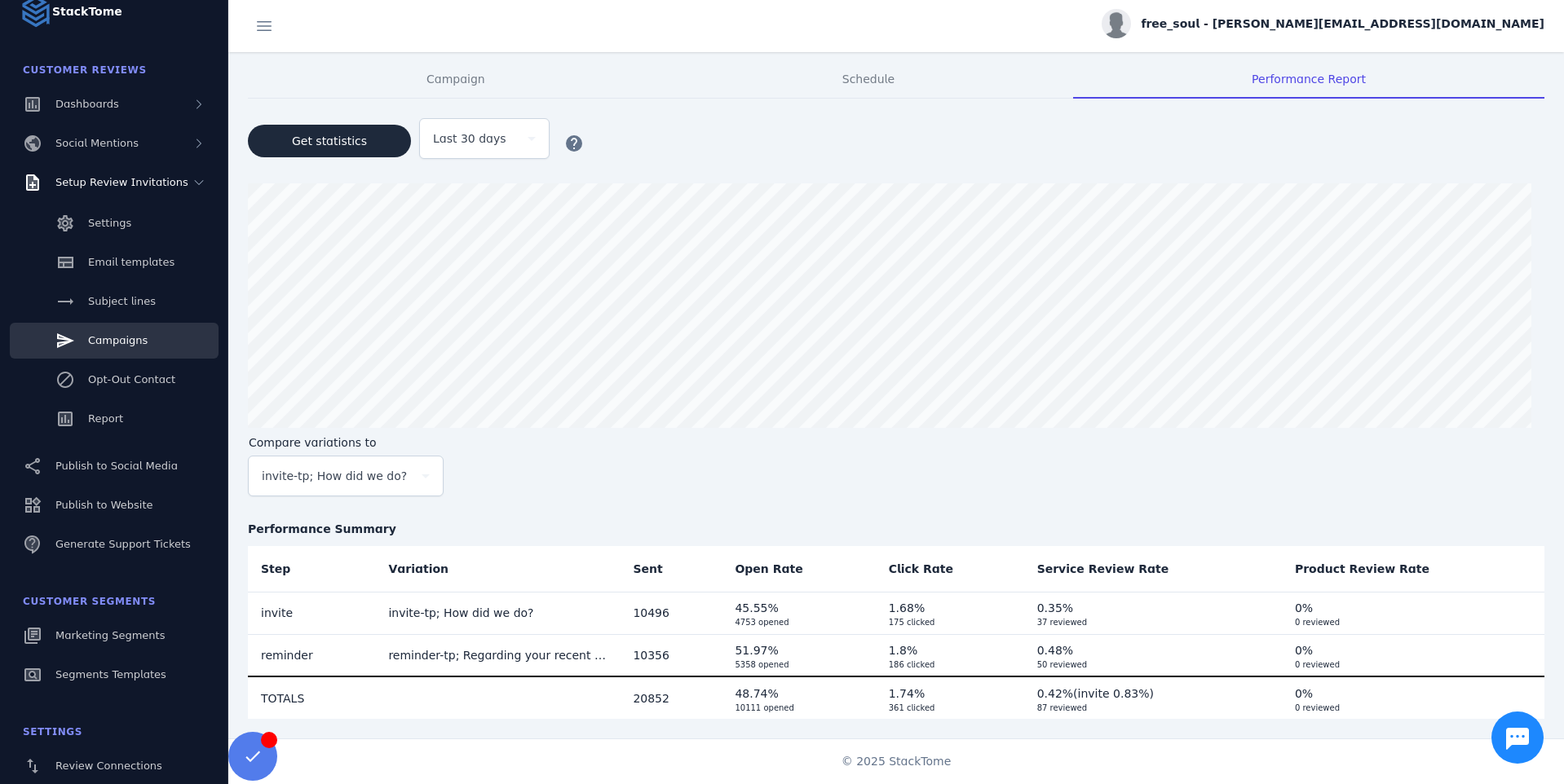
click at [463, 132] on span "Last 30 days" at bounding box center [470, 138] width 74 height 20
click at [463, 132] on div at bounding box center [782, 392] width 1564 height 784
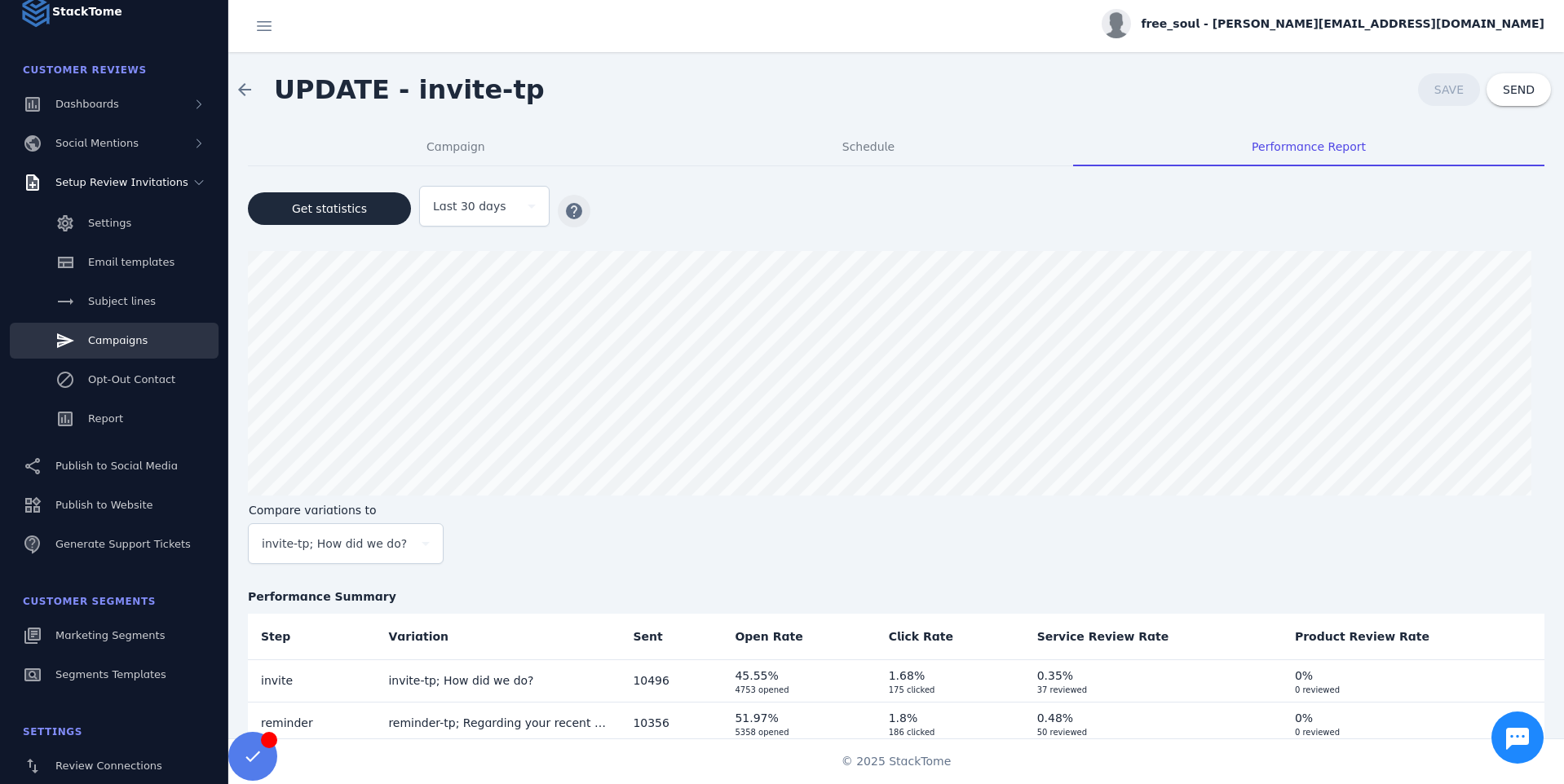
click at [575, 203] on span "button" at bounding box center [574, 211] width 39 height 39
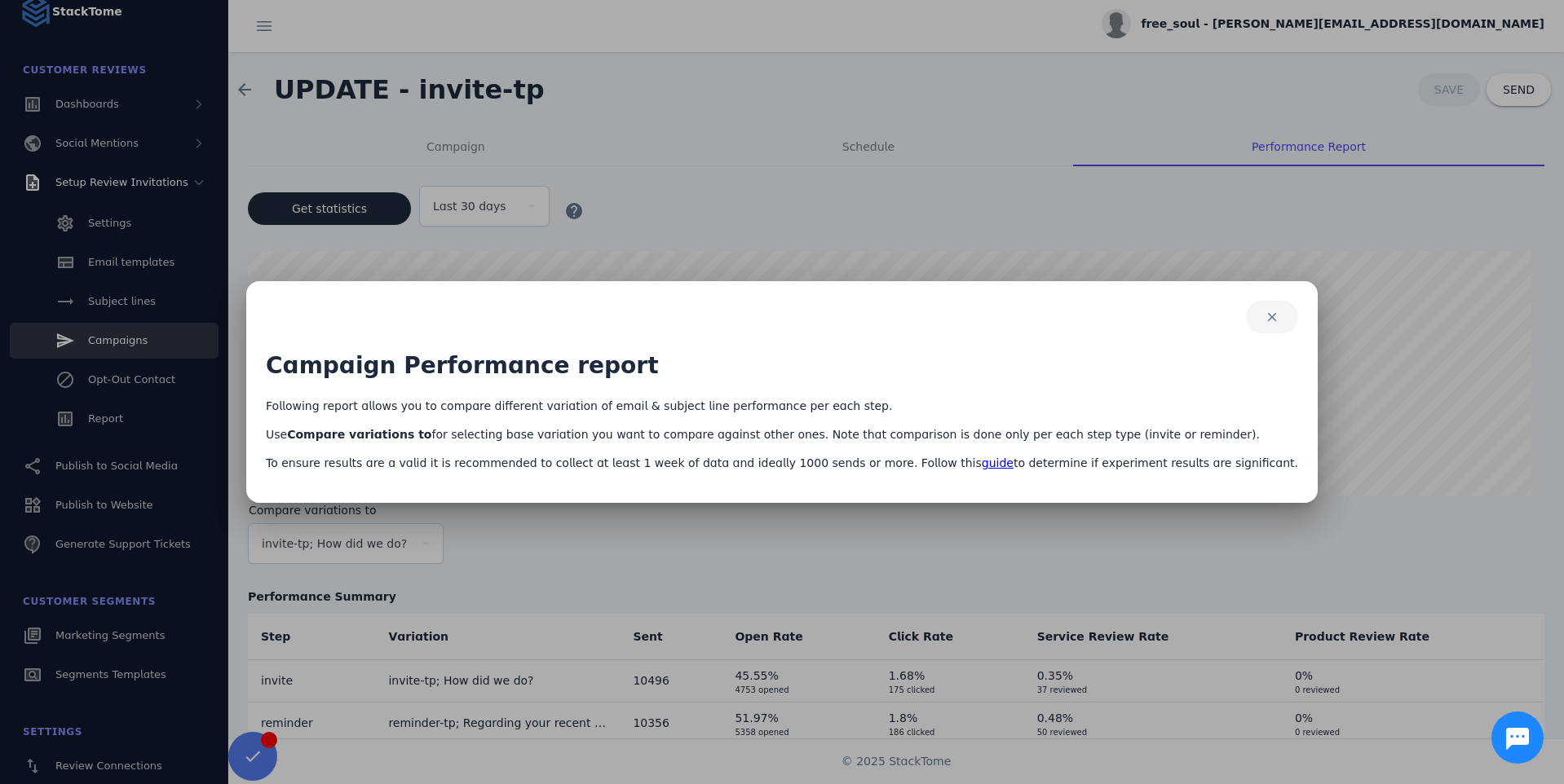
click at [1246, 313] on span "button" at bounding box center [1272, 317] width 52 height 39
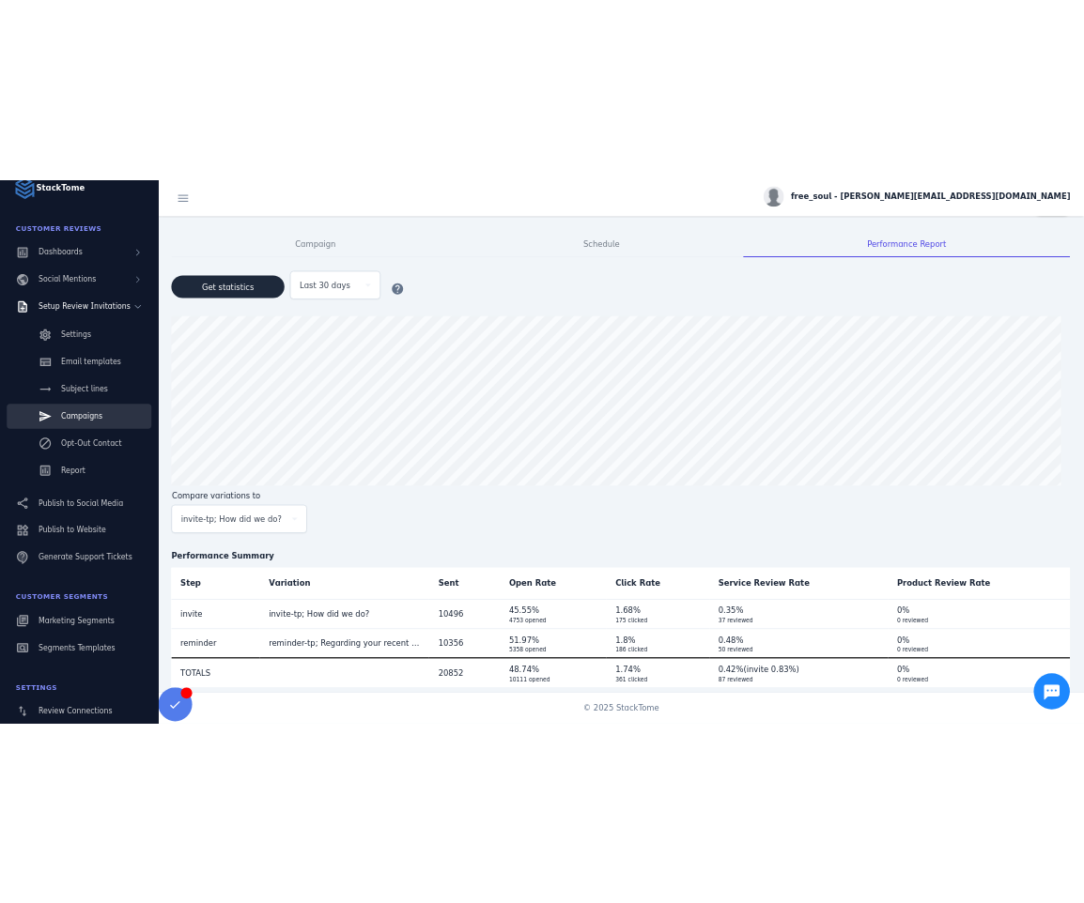
scroll to position [78, 0]
